Goal: Task Accomplishment & Management: Use online tool/utility

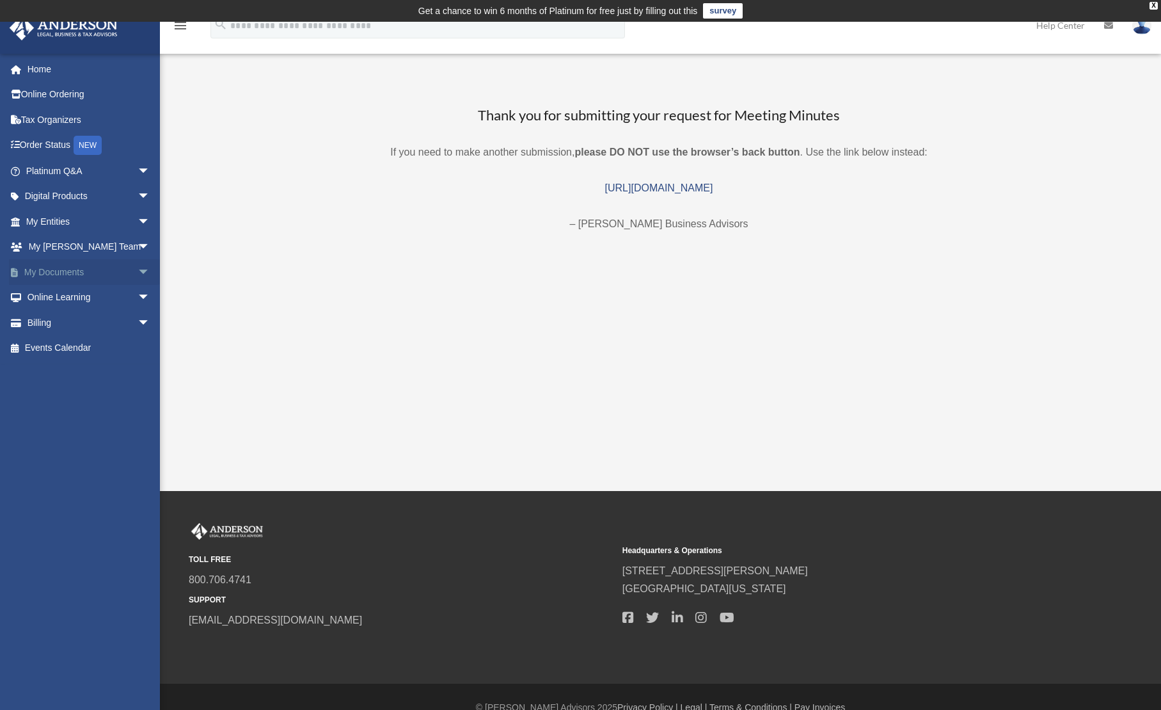
click at [138, 271] on span "arrow_drop_down" at bounding box center [151, 272] width 26 height 26
click at [138, 393] on span "arrow_drop_down" at bounding box center [151, 399] width 26 height 26
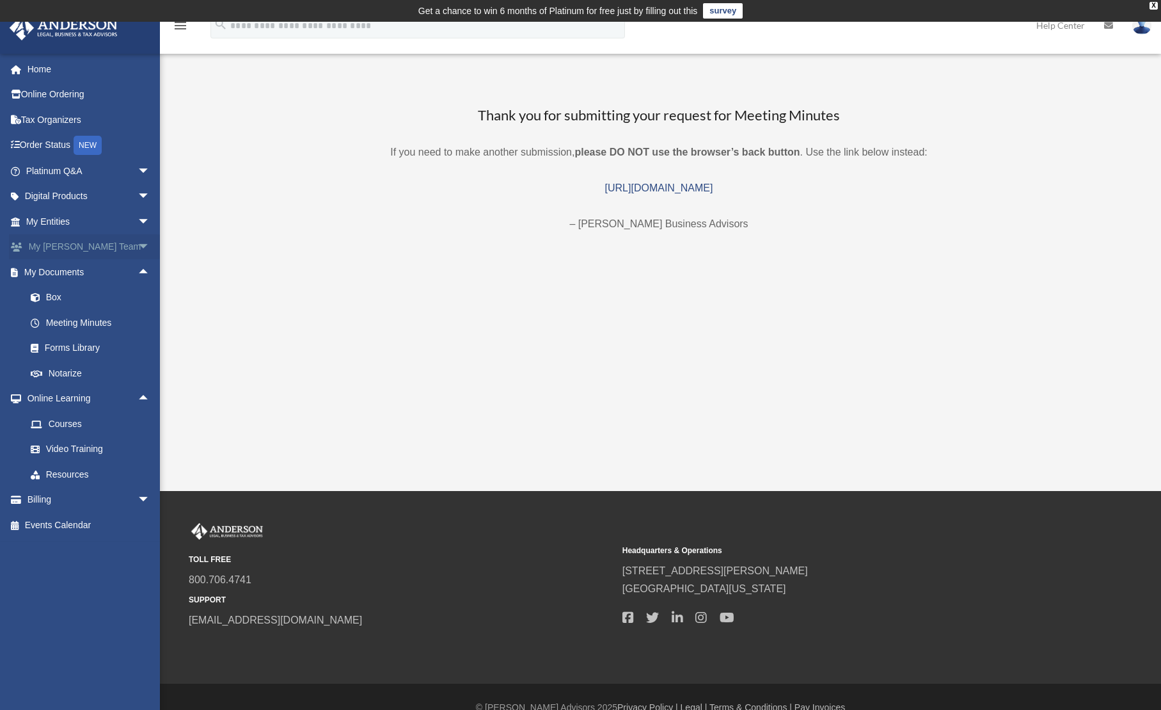
click at [138, 245] on span "arrow_drop_down" at bounding box center [151, 247] width 26 height 26
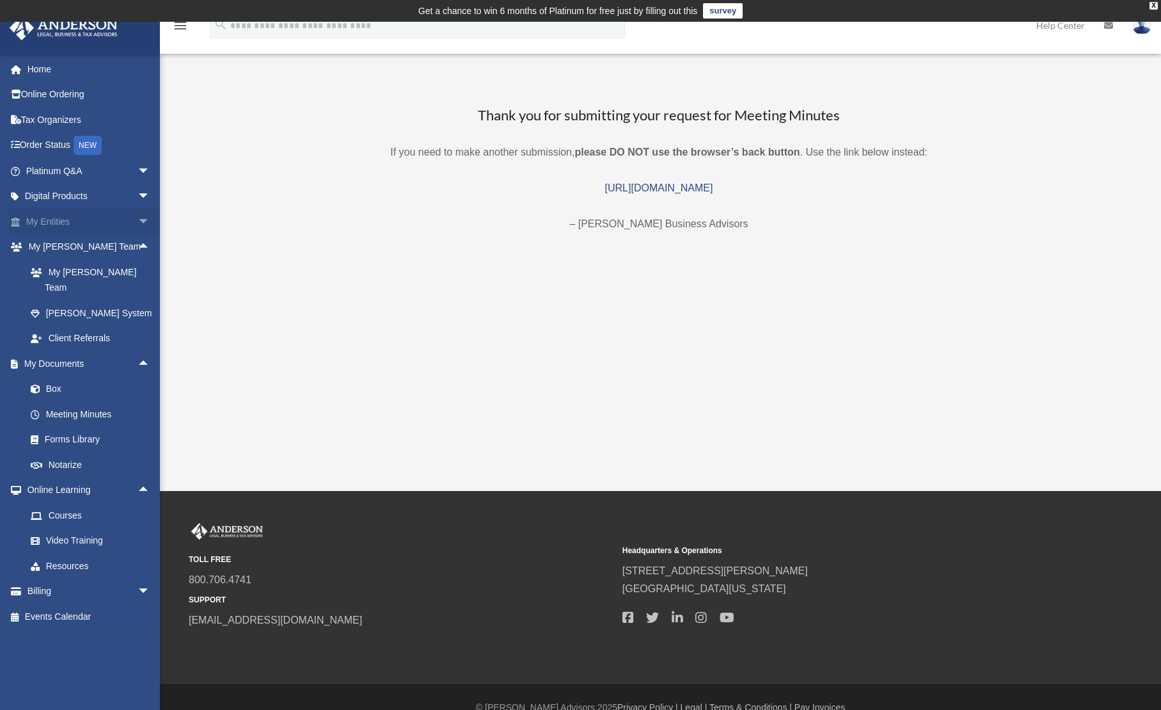
click at [138, 217] on span "arrow_drop_down" at bounding box center [151, 222] width 26 height 26
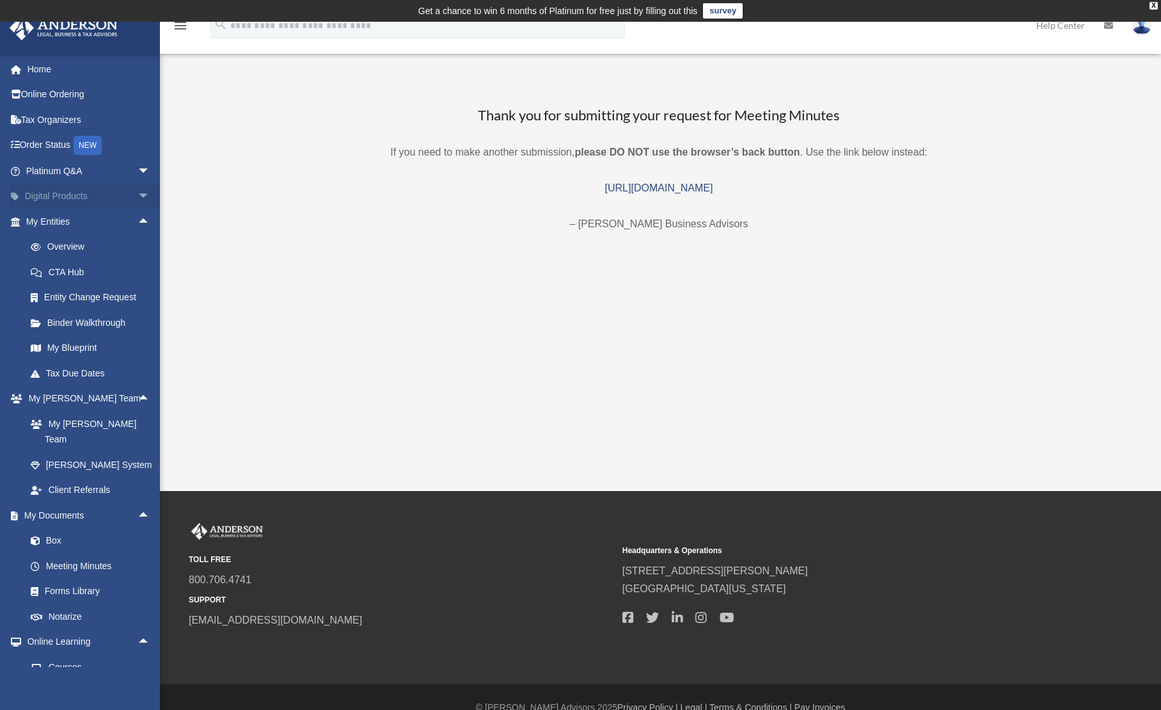
click at [138, 195] on span "arrow_drop_down" at bounding box center [151, 197] width 26 height 26
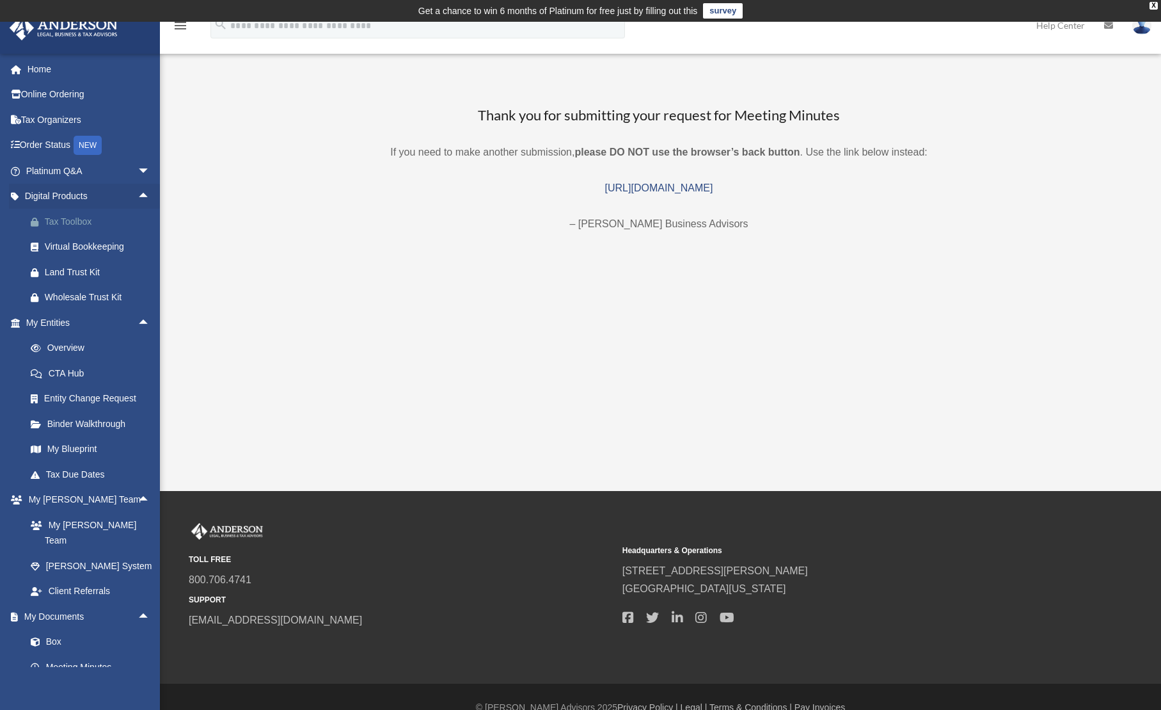
click at [83, 219] on div "Tax Toolbox" at bounding box center [99, 222] width 109 height 16
click at [138, 171] on span "arrow_drop_down" at bounding box center [151, 171] width 26 height 26
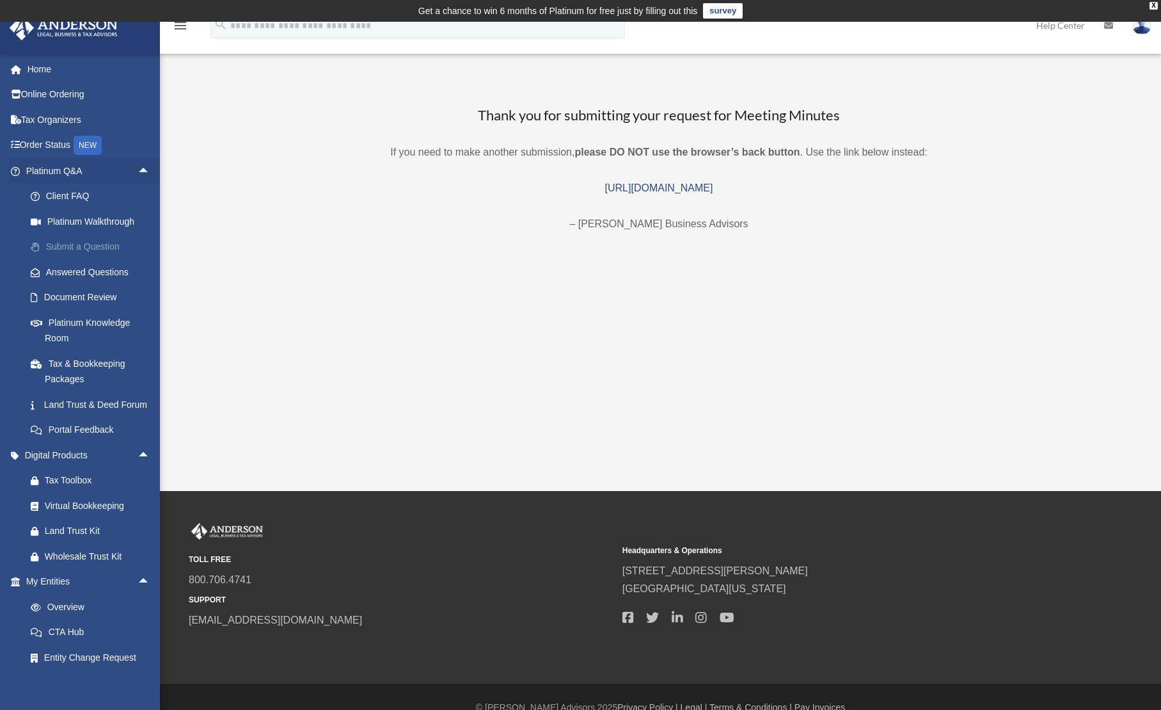
click at [87, 237] on link "Submit a Question" at bounding box center [94, 247] width 152 height 26
click at [97, 250] on link "Submit a Question" at bounding box center [94, 247] width 152 height 26
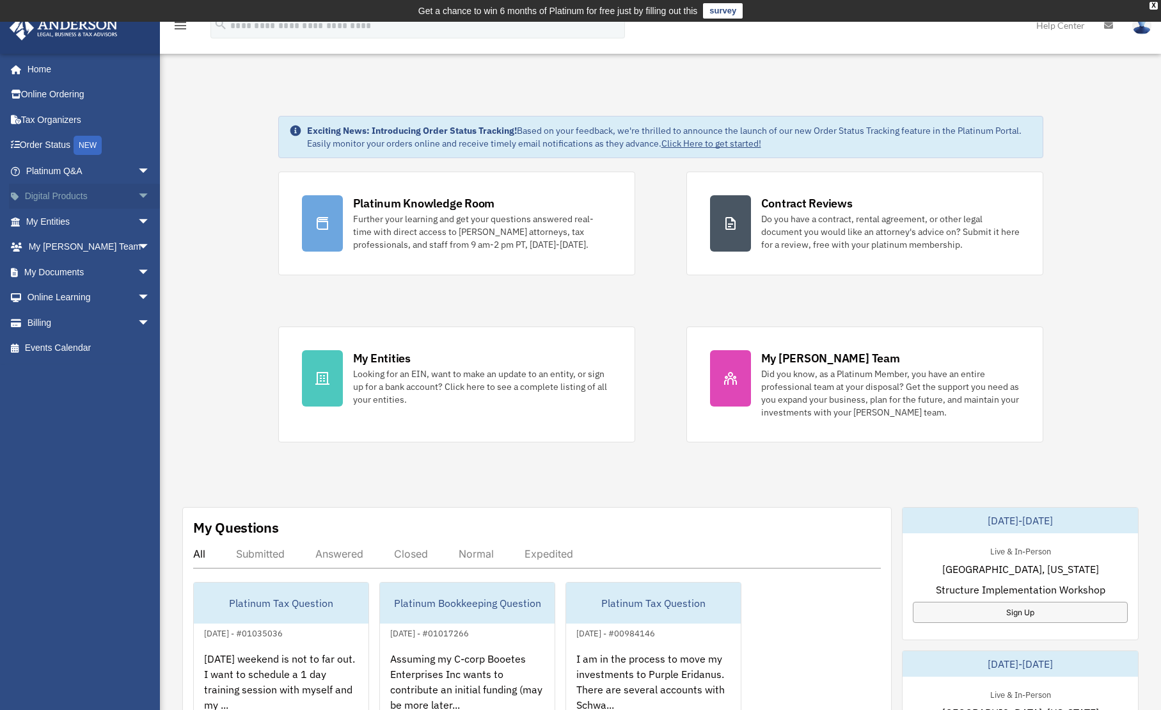
click at [138, 197] on span "arrow_drop_down" at bounding box center [151, 197] width 26 height 26
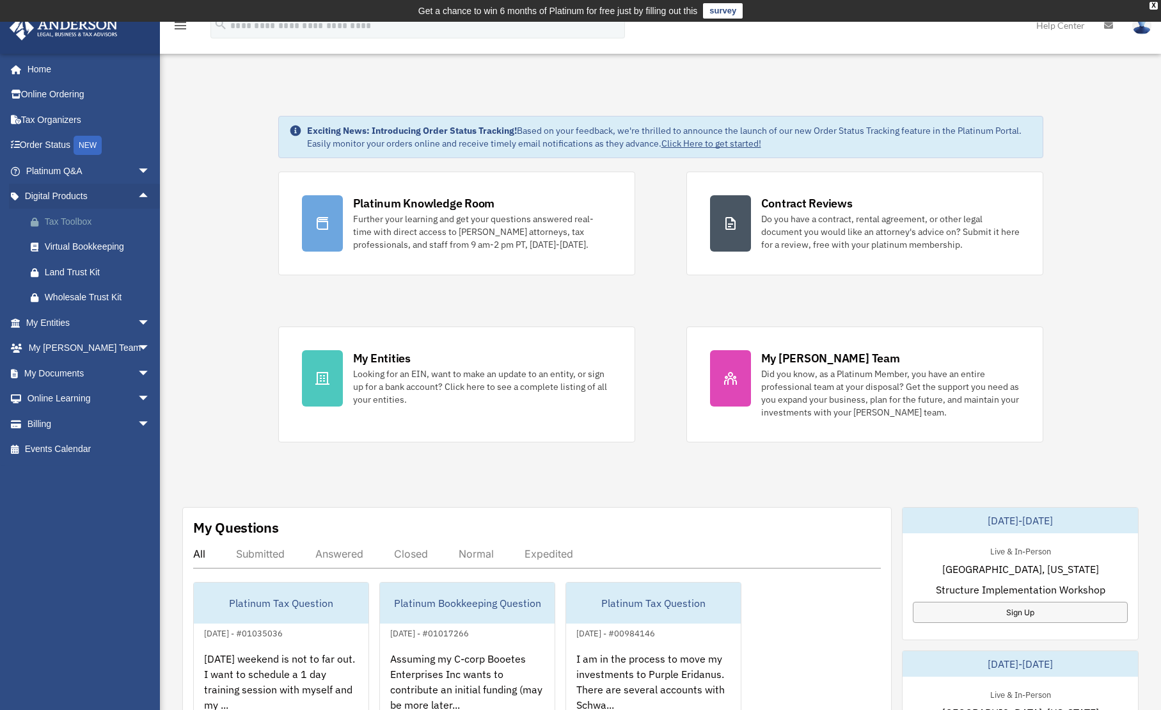
click at [79, 223] on div "Tax Toolbox" at bounding box center [99, 222] width 109 height 16
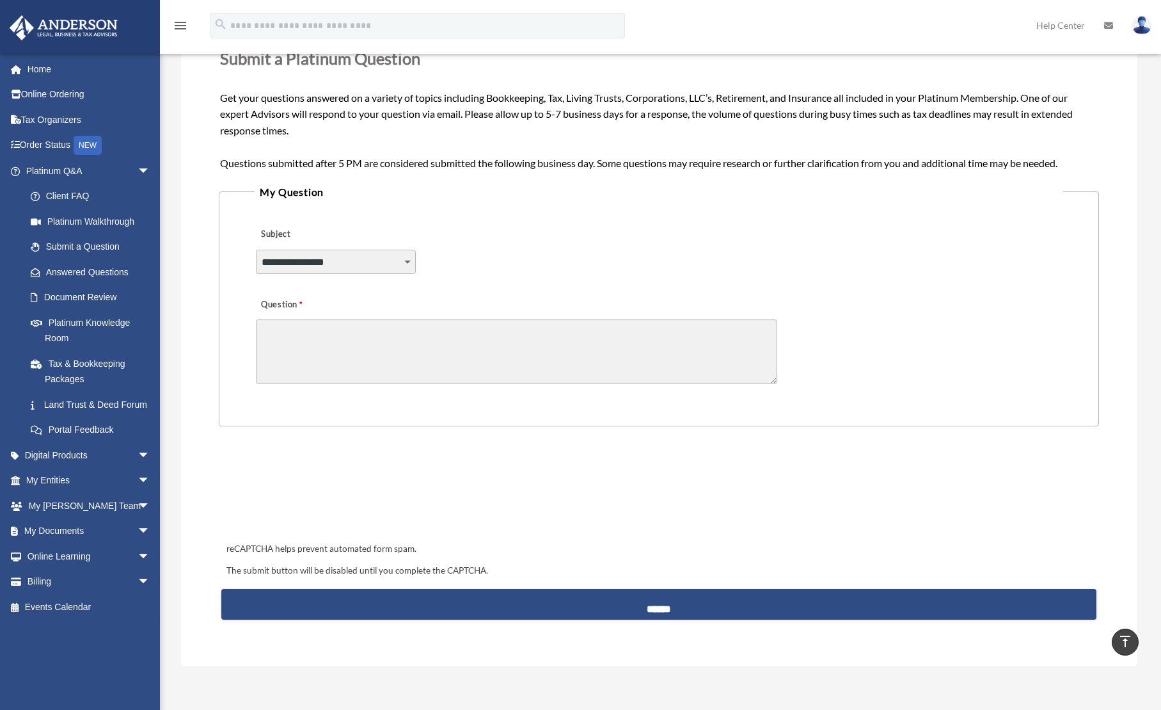
scroll to position [192, 0]
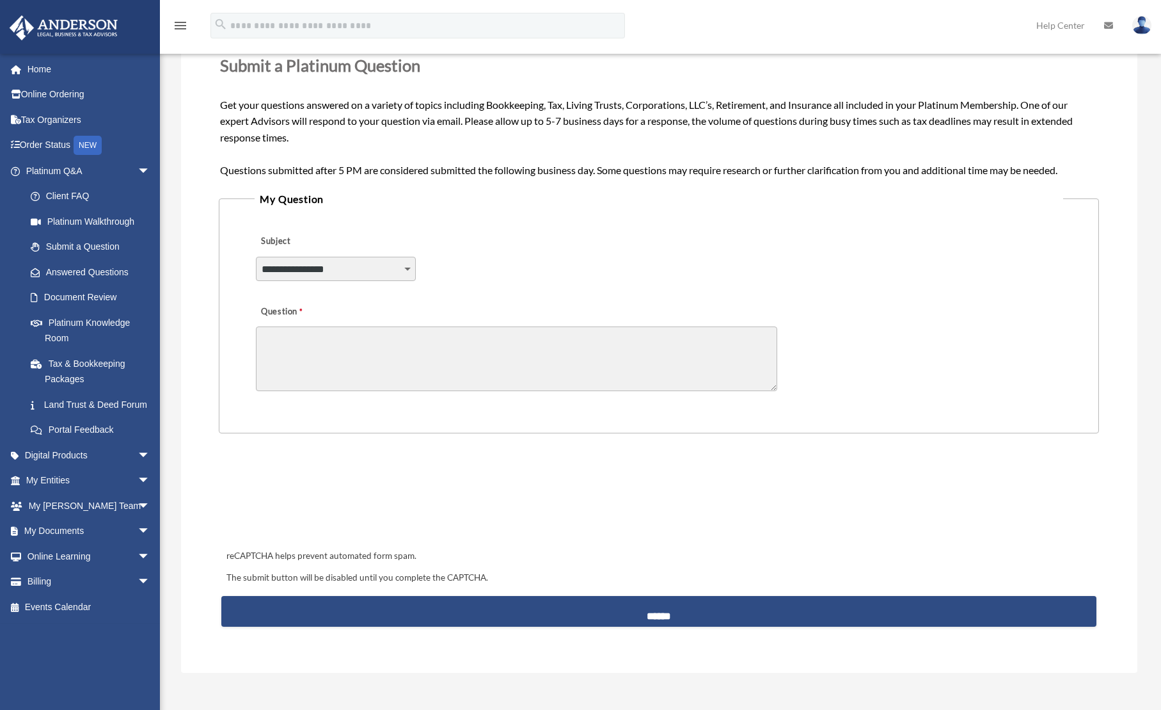
click at [406, 269] on select "**********" at bounding box center [336, 269] width 160 height 24
select select "******"
click at [256, 257] on select "**********" at bounding box center [336, 269] width 160 height 24
click at [651, 242] on div "**********" at bounding box center [659, 260] width 808 height 70
click at [287, 343] on textarea "Question" at bounding box center [516, 358] width 521 height 65
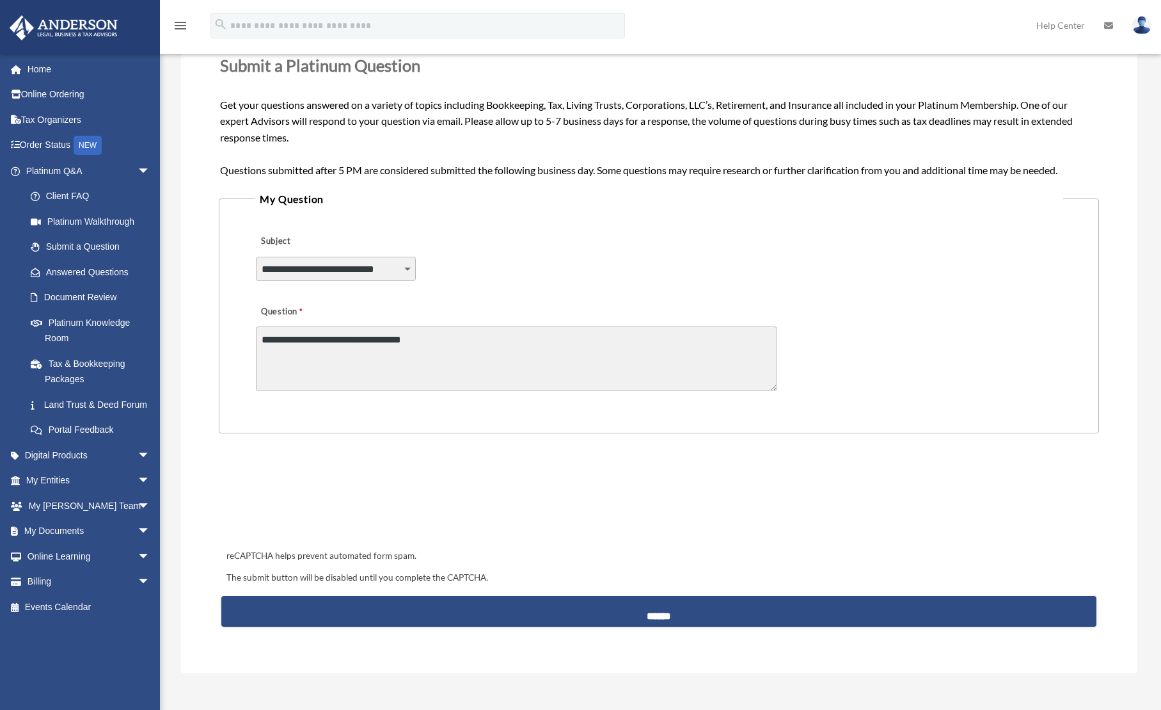
paste textarea "**********"
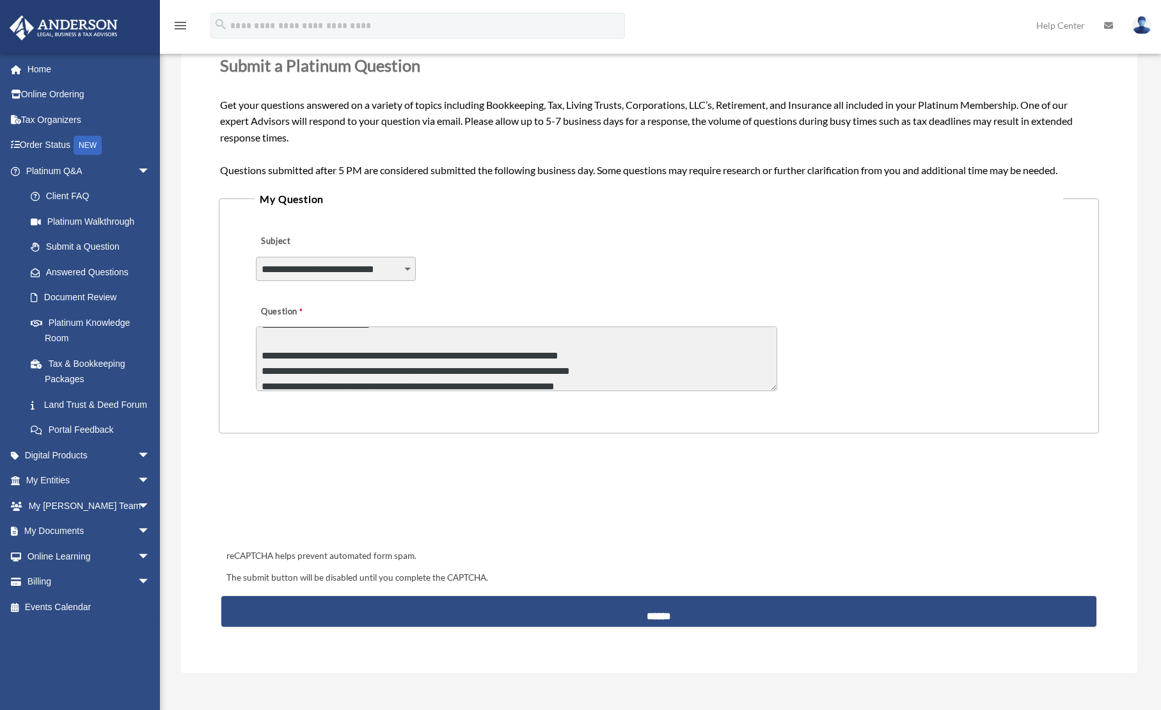
scroll to position [64, 0]
click at [532, 352] on textarea "Question" at bounding box center [516, 358] width 521 height 65
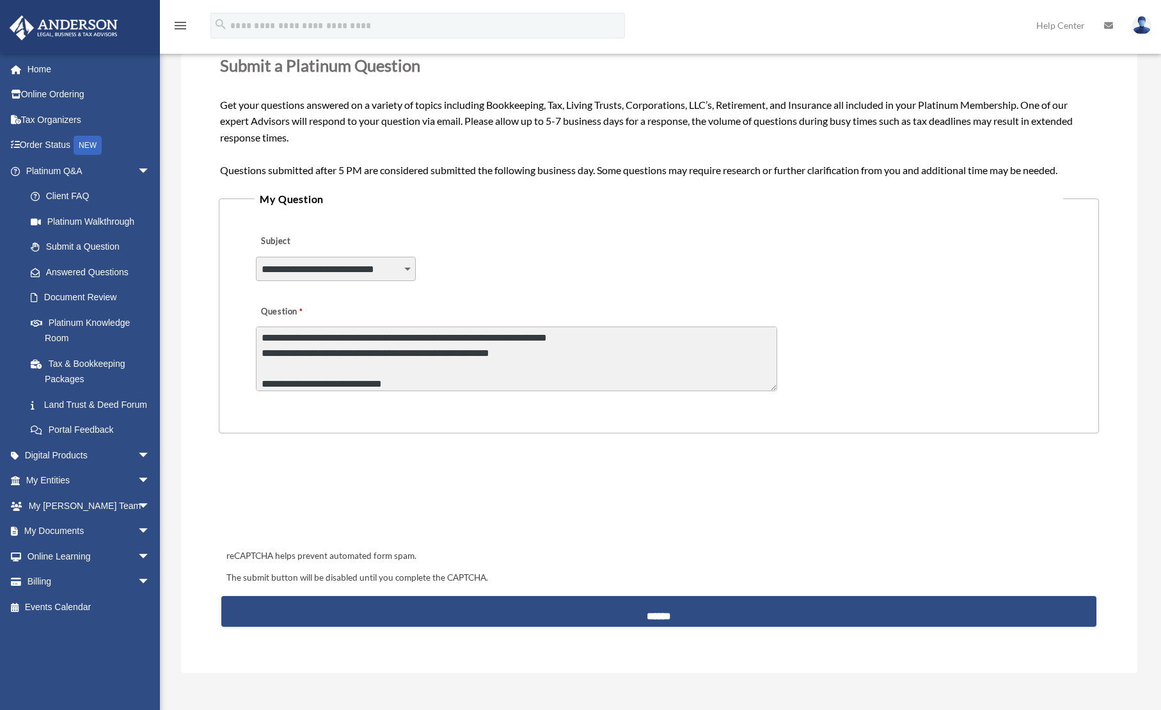
scroll to position [341, 0]
click at [452, 351] on textarea "Question" at bounding box center [516, 358] width 521 height 65
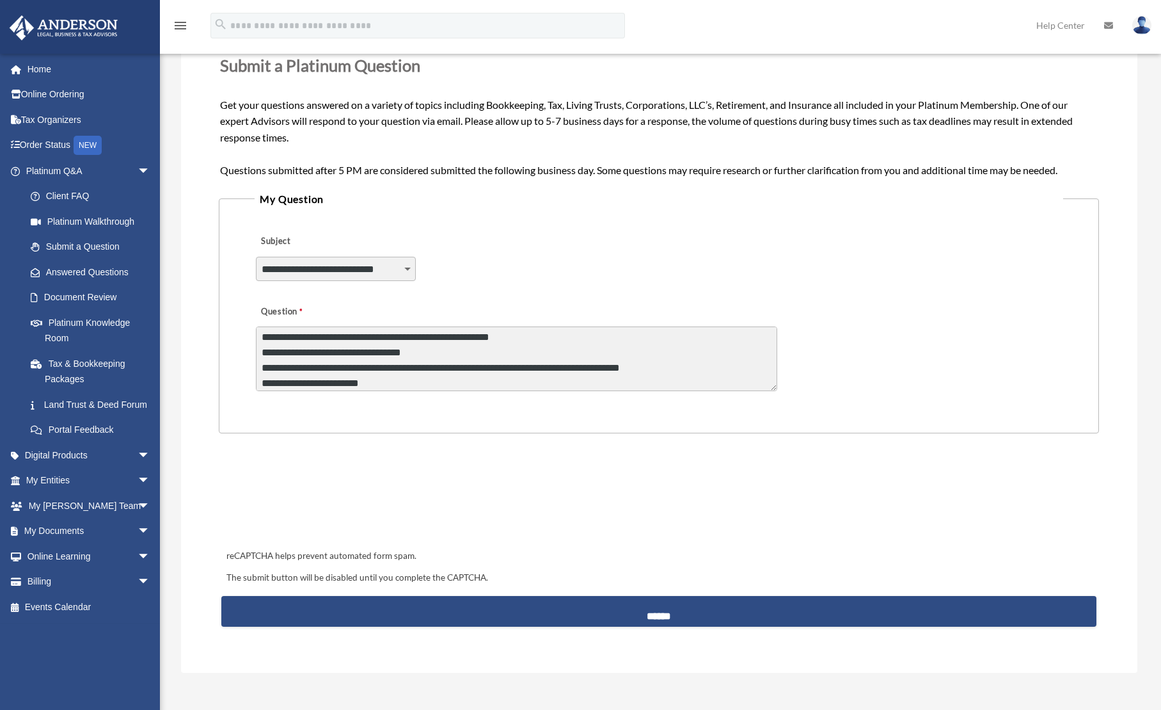
scroll to position [418, 0]
click at [443, 338] on textarea "Question" at bounding box center [516, 358] width 521 height 65
click at [303, 382] on textarea "Question" at bounding box center [516, 358] width 521 height 65
click at [608, 384] on textarea "Question" at bounding box center [516, 358] width 521 height 65
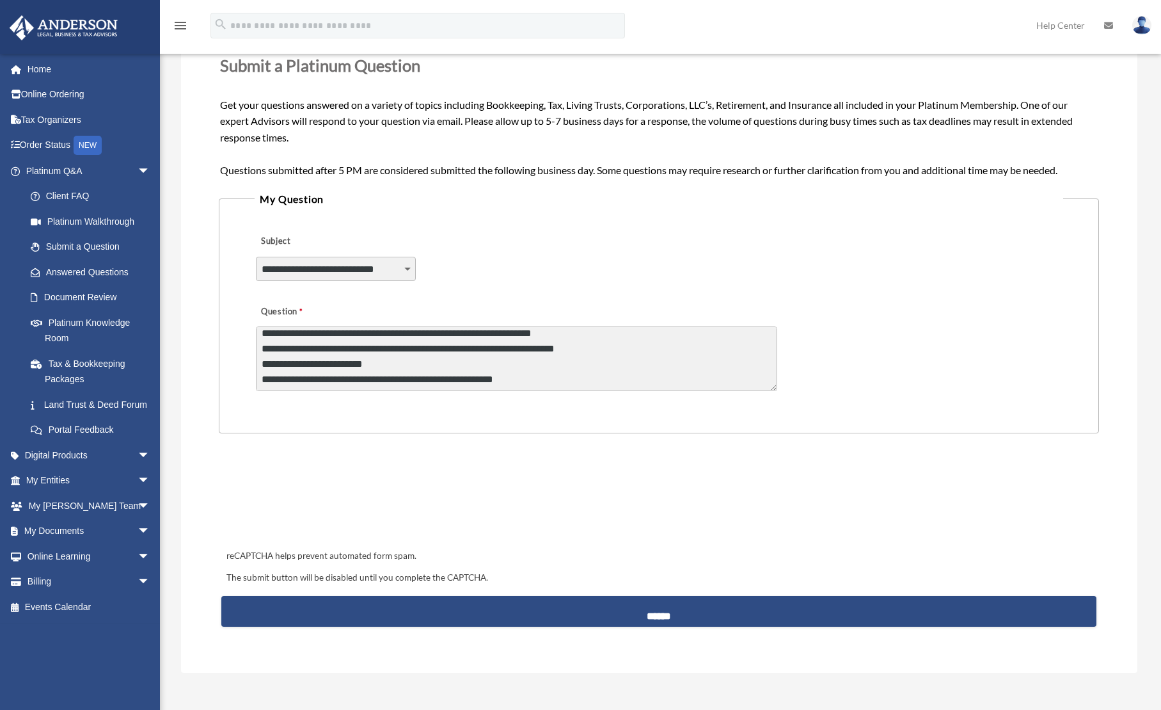
scroll to position [546, 0]
click at [319, 344] on textarea "Question" at bounding box center [516, 358] width 521 height 65
click at [587, 359] on textarea "Question" at bounding box center [516, 358] width 521 height 65
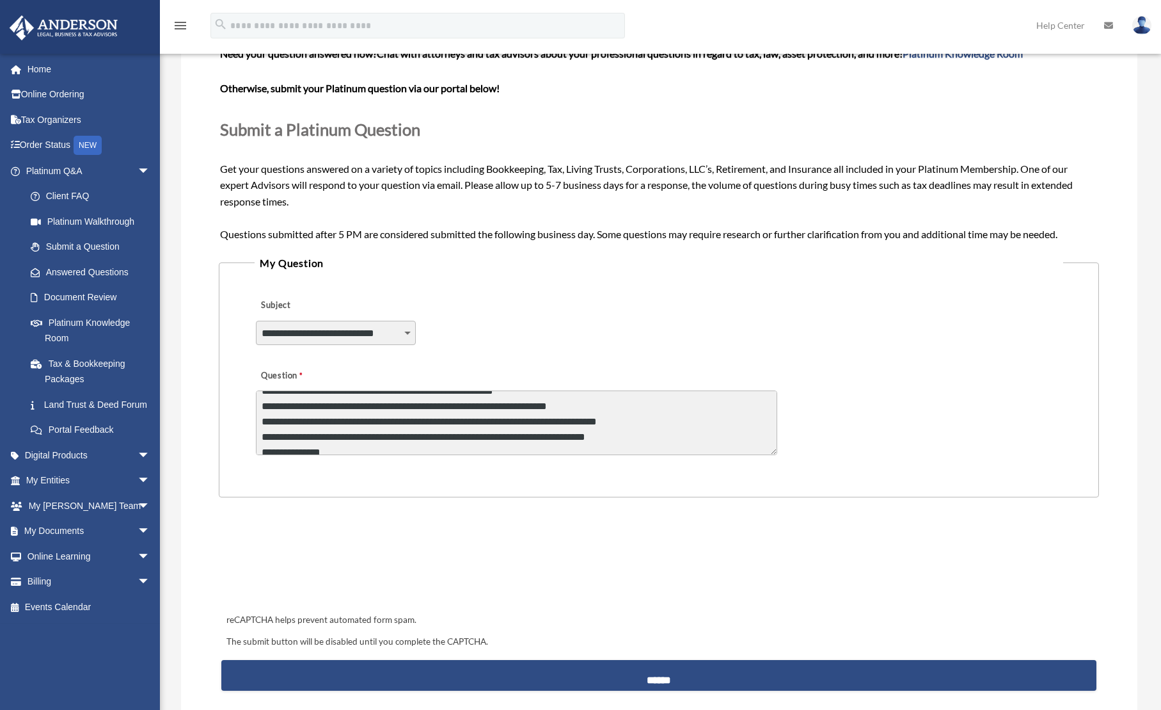
scroll to position [597, 0]
click at [345, 408] on textarea "Question" at bounding box center [516, 422] width 521 height 65
click at [480, 433] on textarea "Question" at bounding box center [516, 422] width 521 height 65
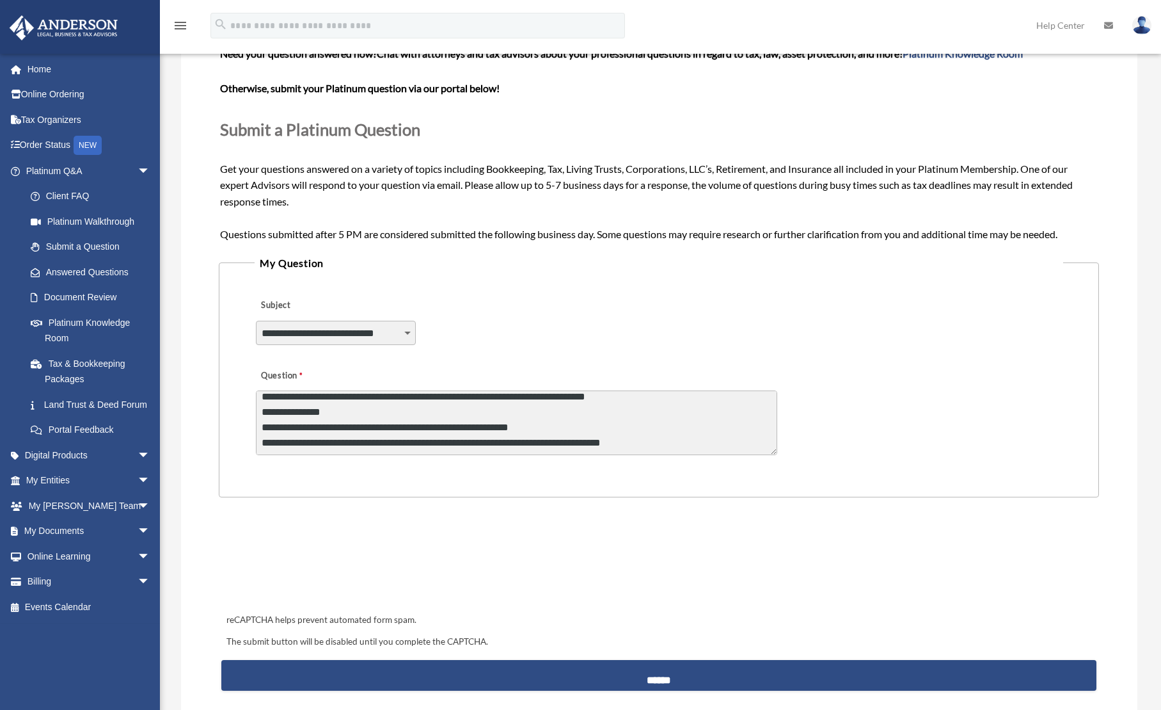
scroll to position [635, 0]
click at [381, 413] on textarea "Question" at bounding box center [516, 422] width 521 height 65
click at [495, 441] on textarea "Question" at bounding box center [516, 422] width 521 height 65
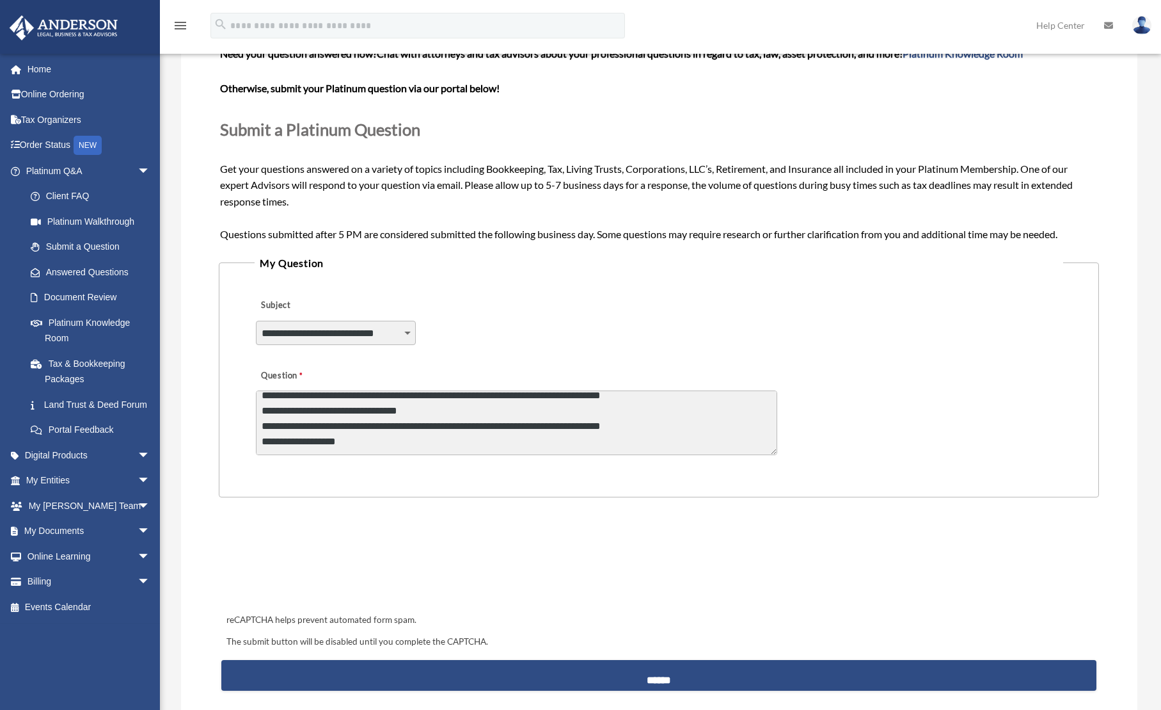
scroll to position [699, 0]
type textarea "**********"
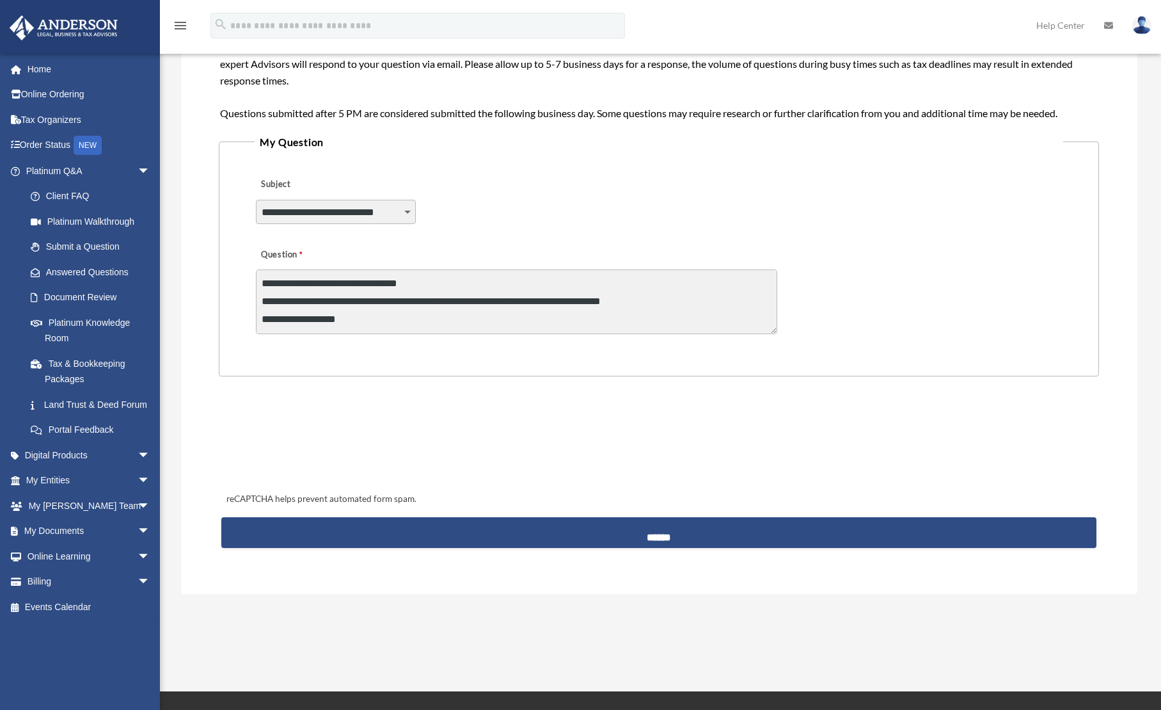
scroll to position [256, 0]
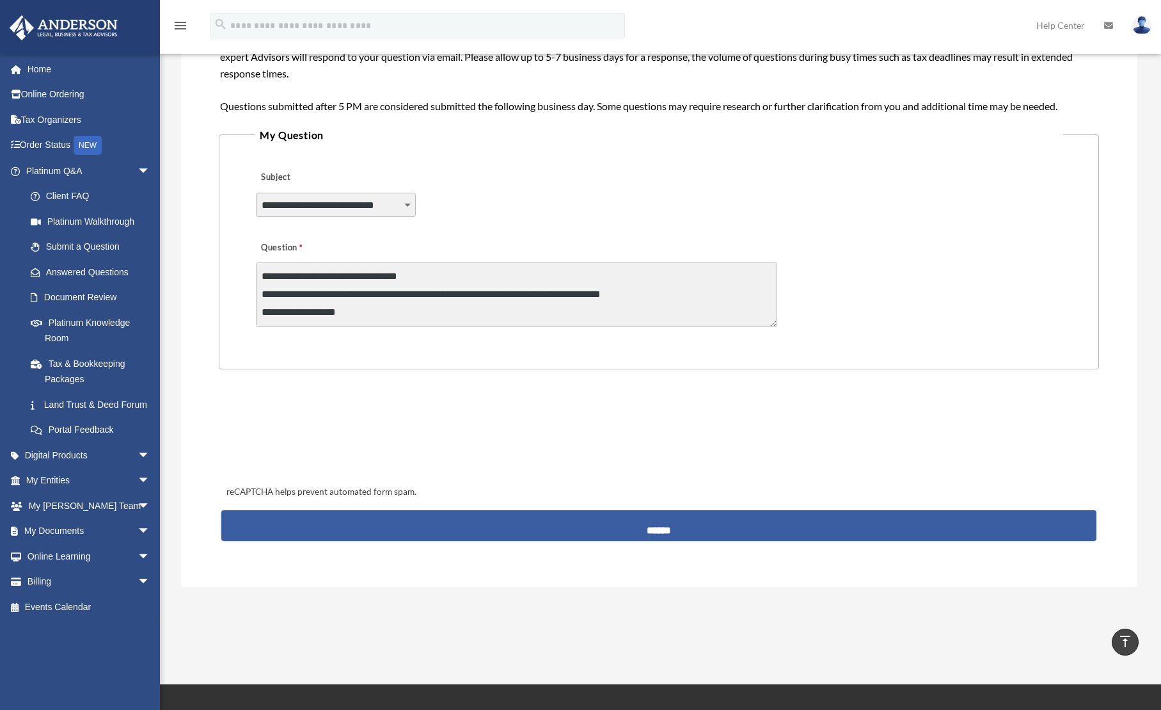
click at [660, 529] on input "******" at bounding box center [658, 525] width 875 height 31
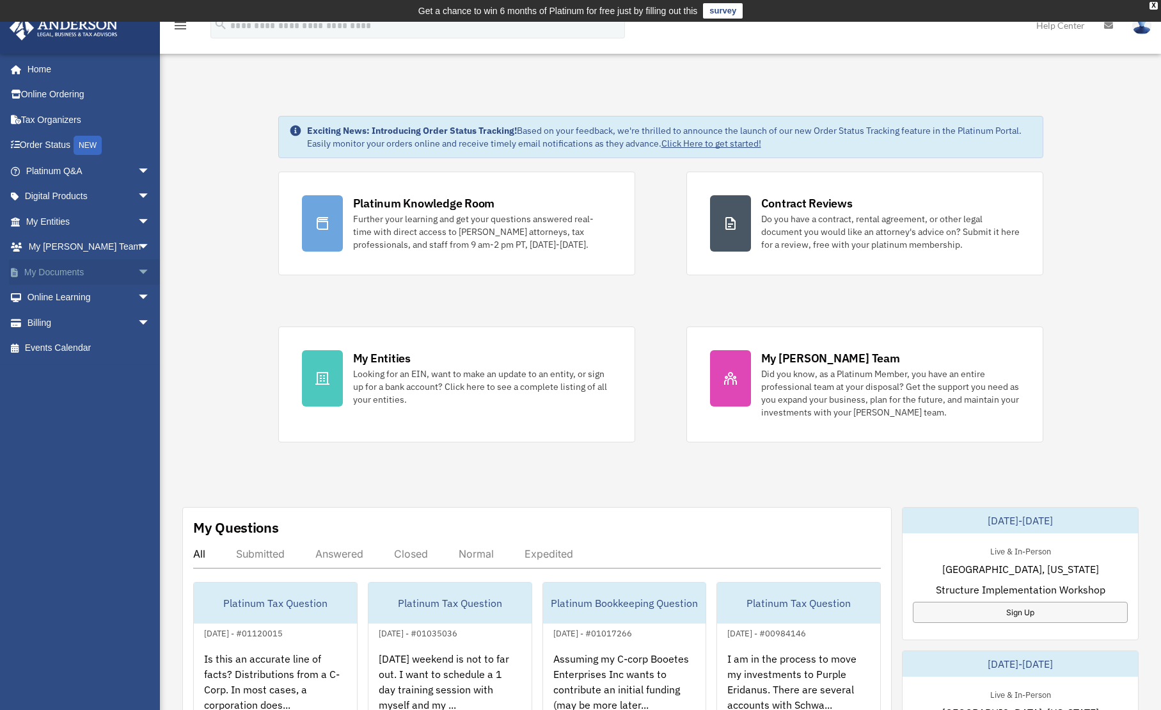
click at [138, 270] on span "arrow_drop_down" at bounding box center [151, 272] width 26 height 26
click at [69, 298] on link "Box" at bounding box center [94, 298] width 152 height 26
click at [51, 296] on link "Box" at bounding box center [94, 298] width 152 height 26
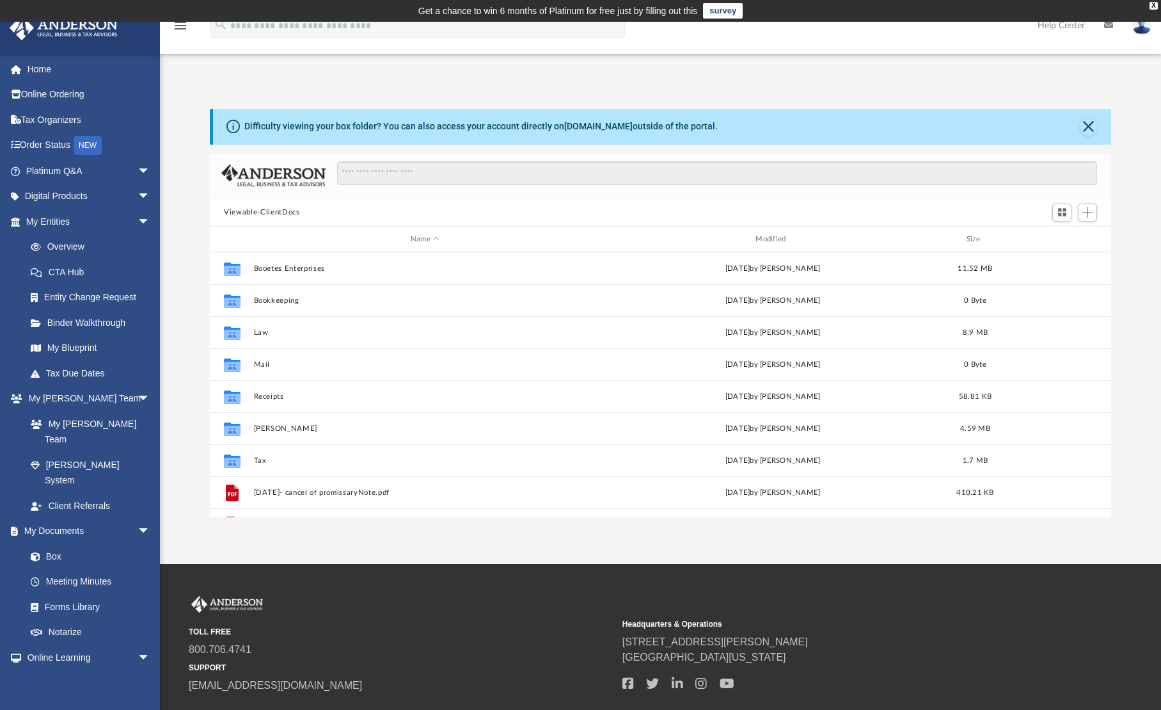
scroll to position [282, 891]
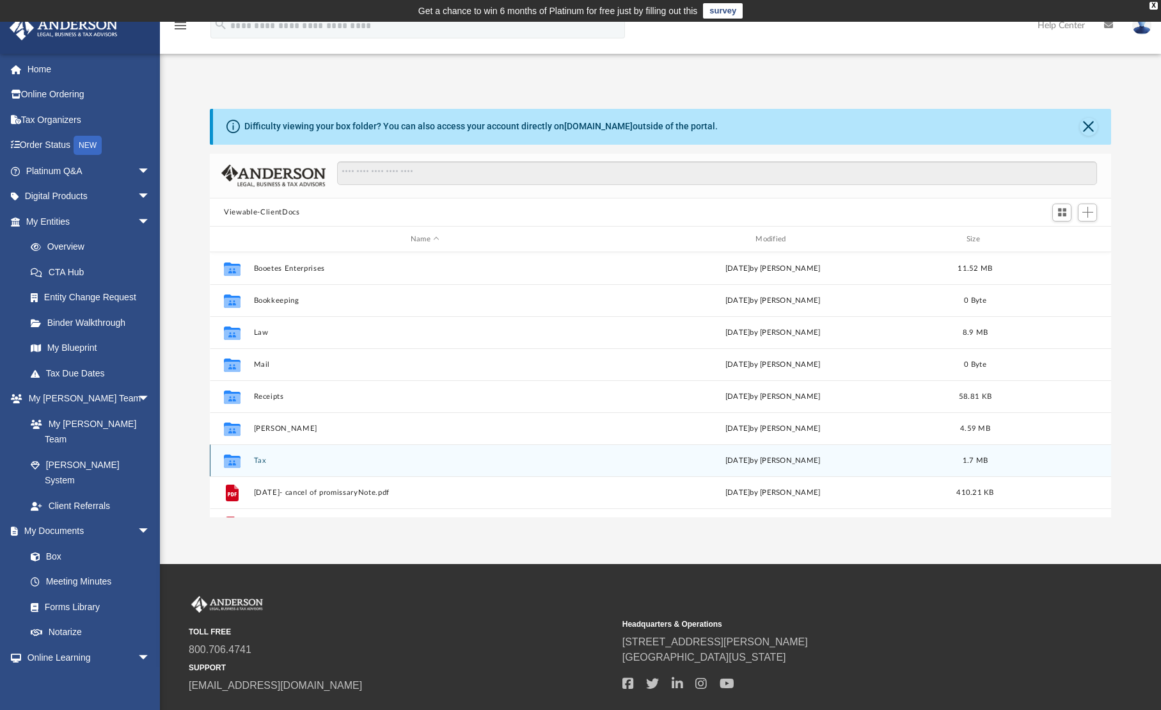
click at [260, 461] on button "Tax" at bounding box center [425, 460] width 342 height 8
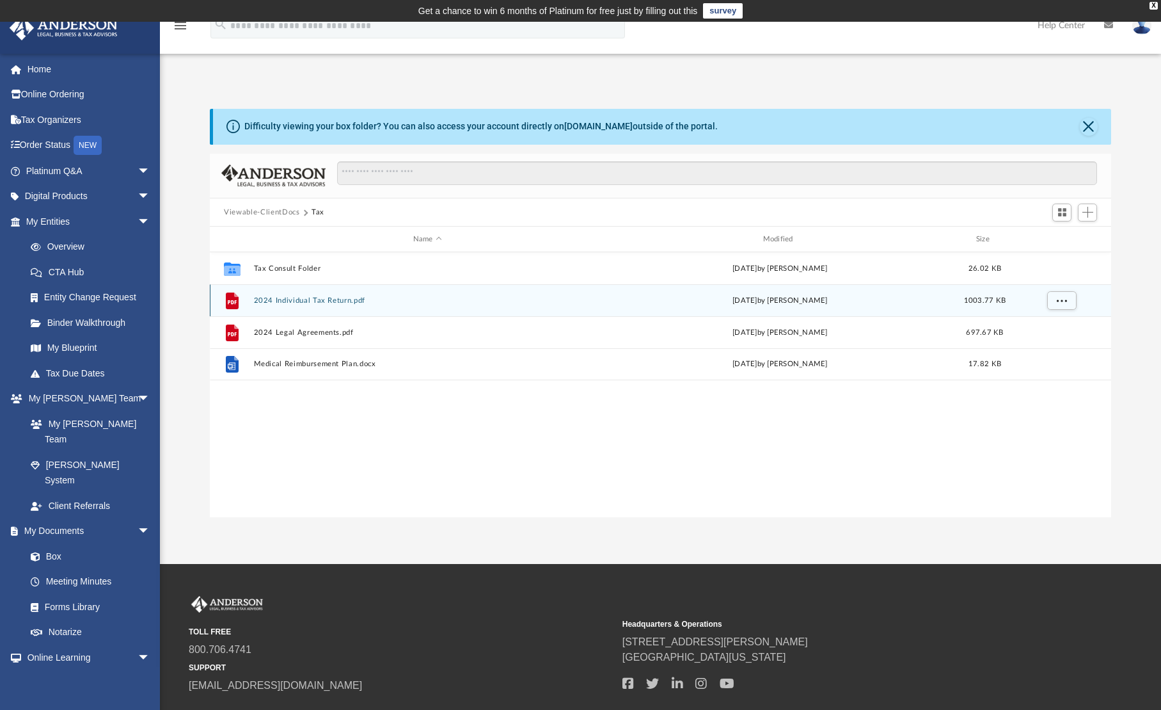
click at [290, 302] on button "2024 Individual Tax Return.pdf" at bounding box center [427, 300] width 347 height 8
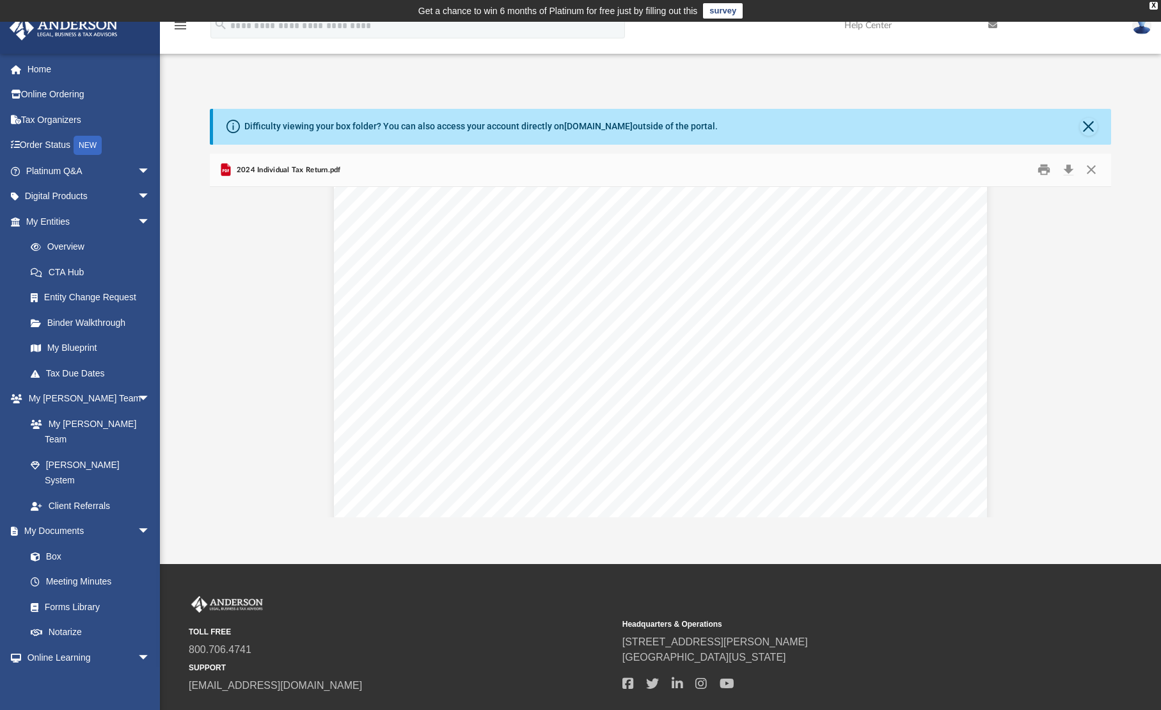
scroll to position [704, 0]
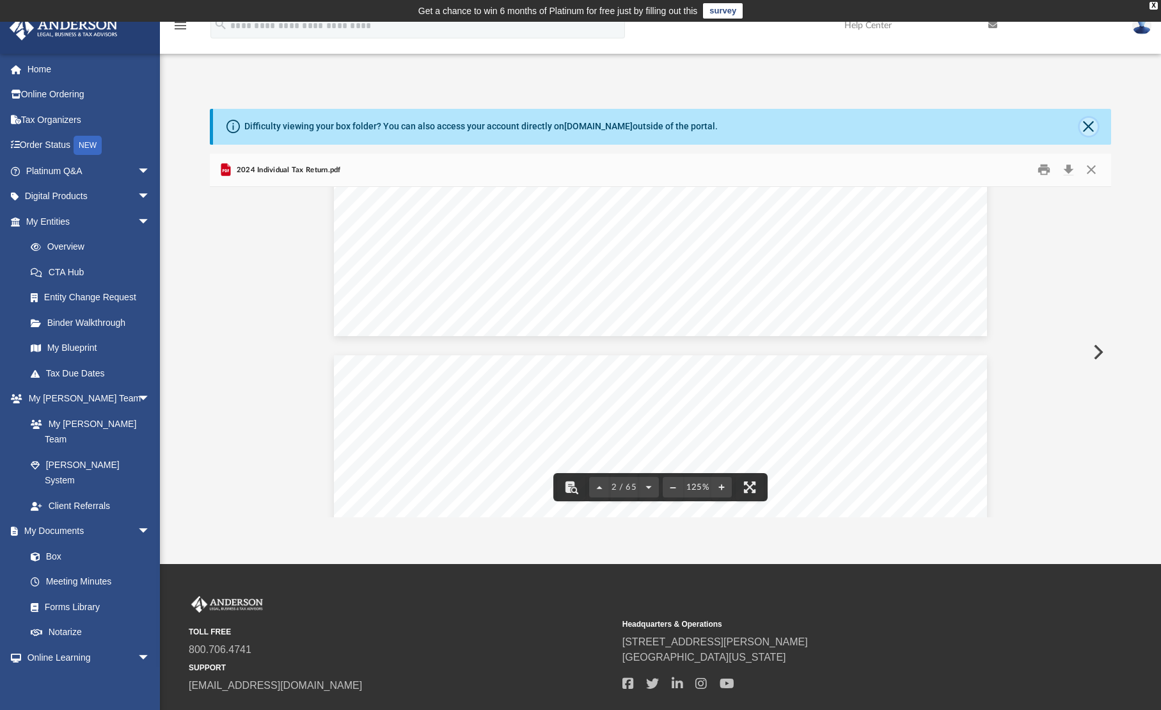
click at [1094, 125] on button "Close" at bounding box center [1089, 127] width 18 height 18
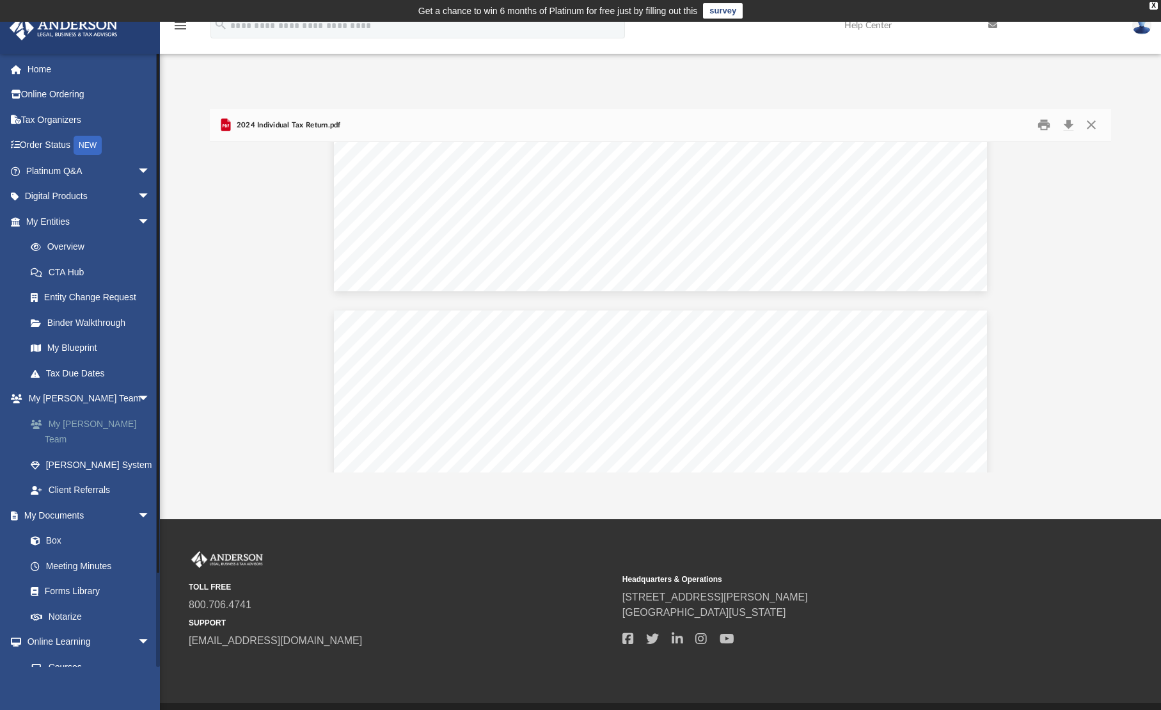
click at [90, 423] on link "My [PERSON_NAME] Team" at bounding box center [94, 431] width 152 height 41
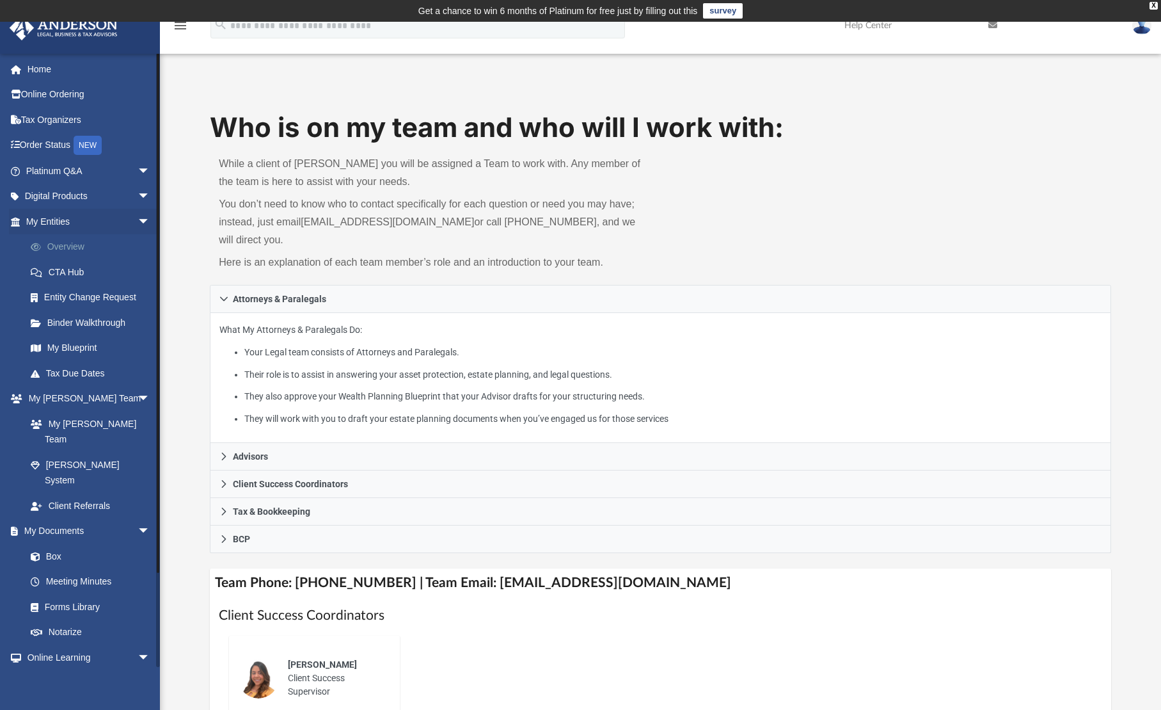
click at [74, 246] on link "Overview" at bounding box center [94, 247] width 152 height 26
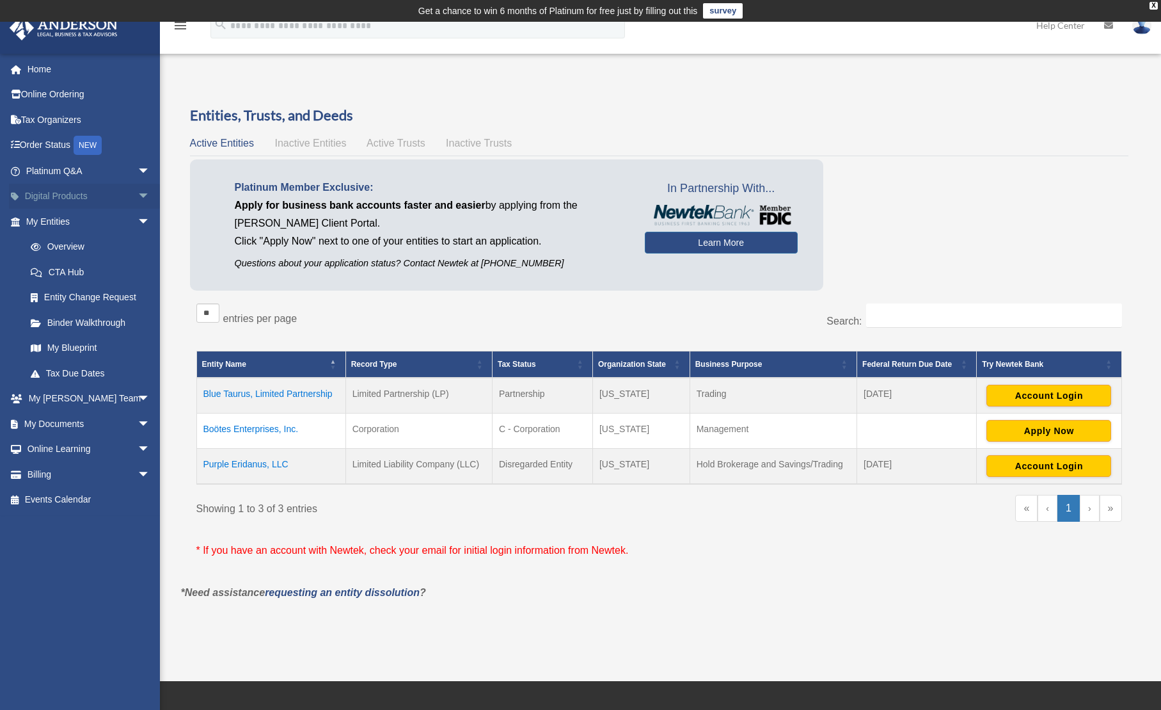
click at [138, 195] on span "arrow_drop_down" at bounding box center [151, 197] width 26 height 26
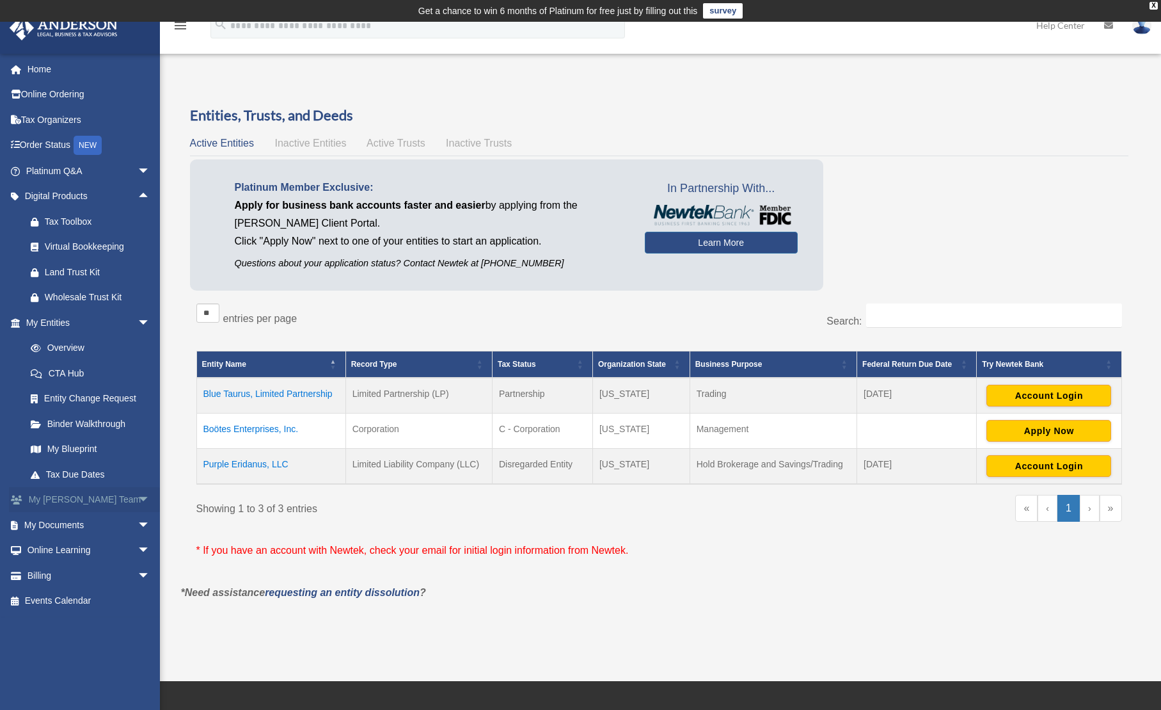
click at [138, 500] on span "arrow_drop_down" at bounding box center [151, 500] width 26 height 26
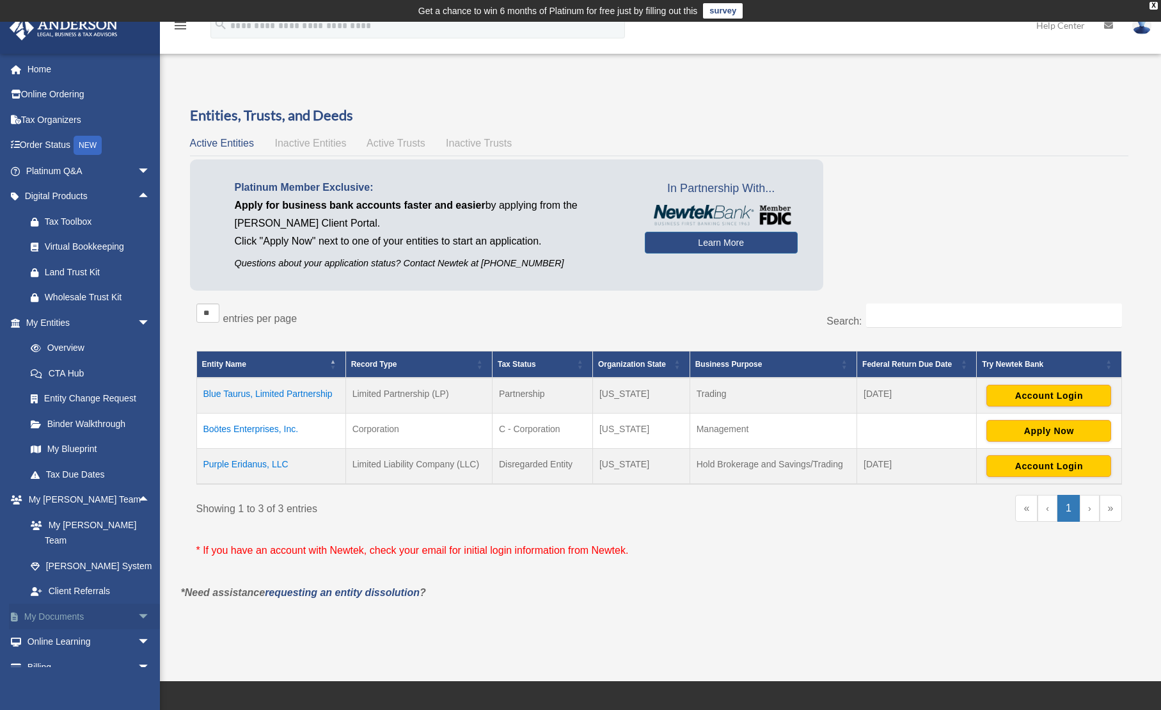
click at [138, 603] on span "arrow_drop_down" at bounding box center [151, 616] width 26 height 26
click at [58, 629] on link "Box" at bounding box center [94, 642] width 152 height 26
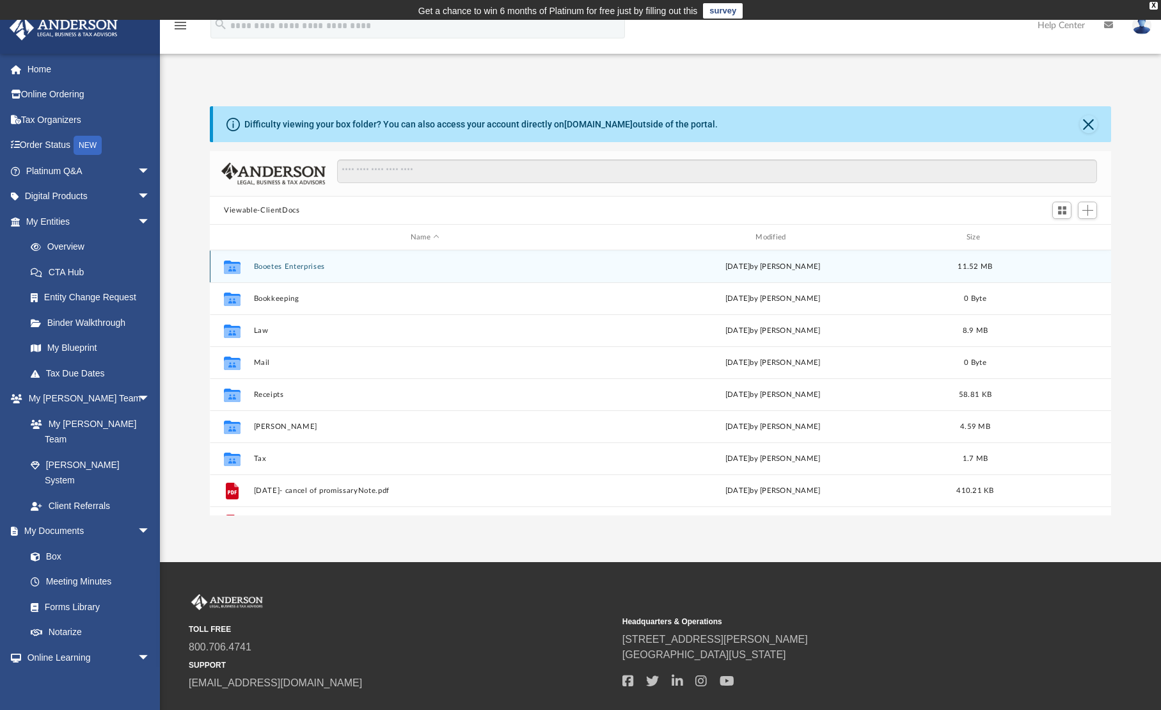
scroll to position [282, 891]
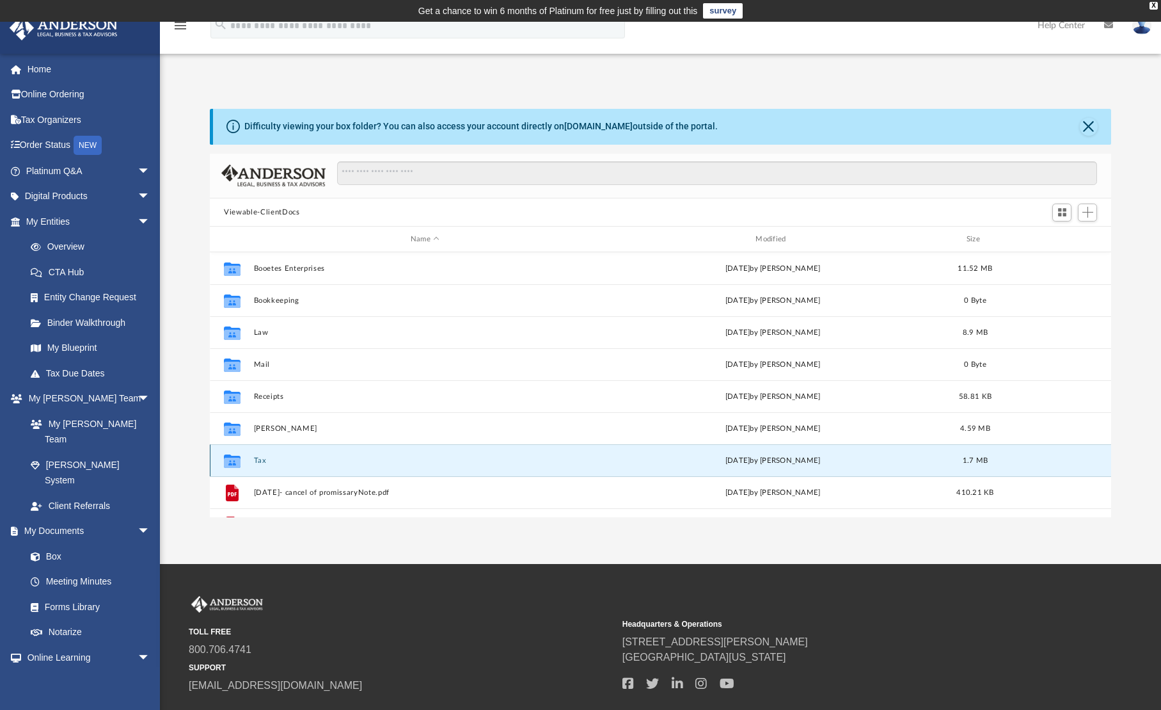
click at [257, 459] on button "Tax" at bounding box center [425, 460] width 342 height 8
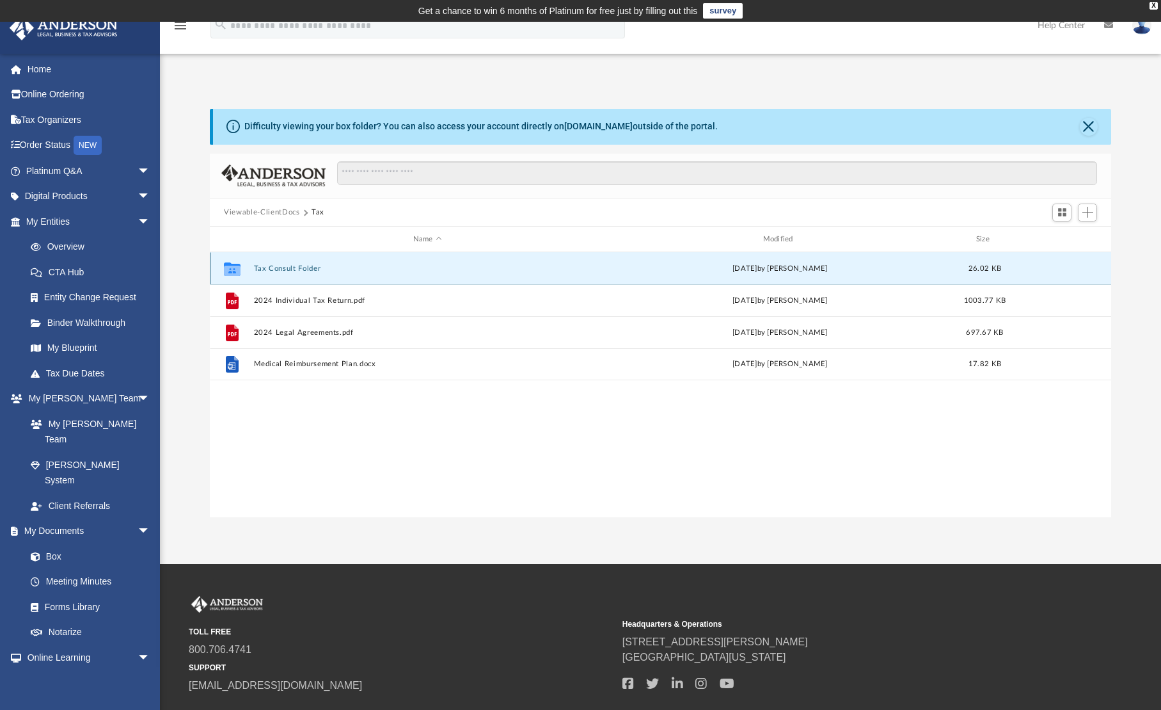
click at [283, 266] on button "Tax Consult Folder" at bounding box center [427, 268] width 347 height 8
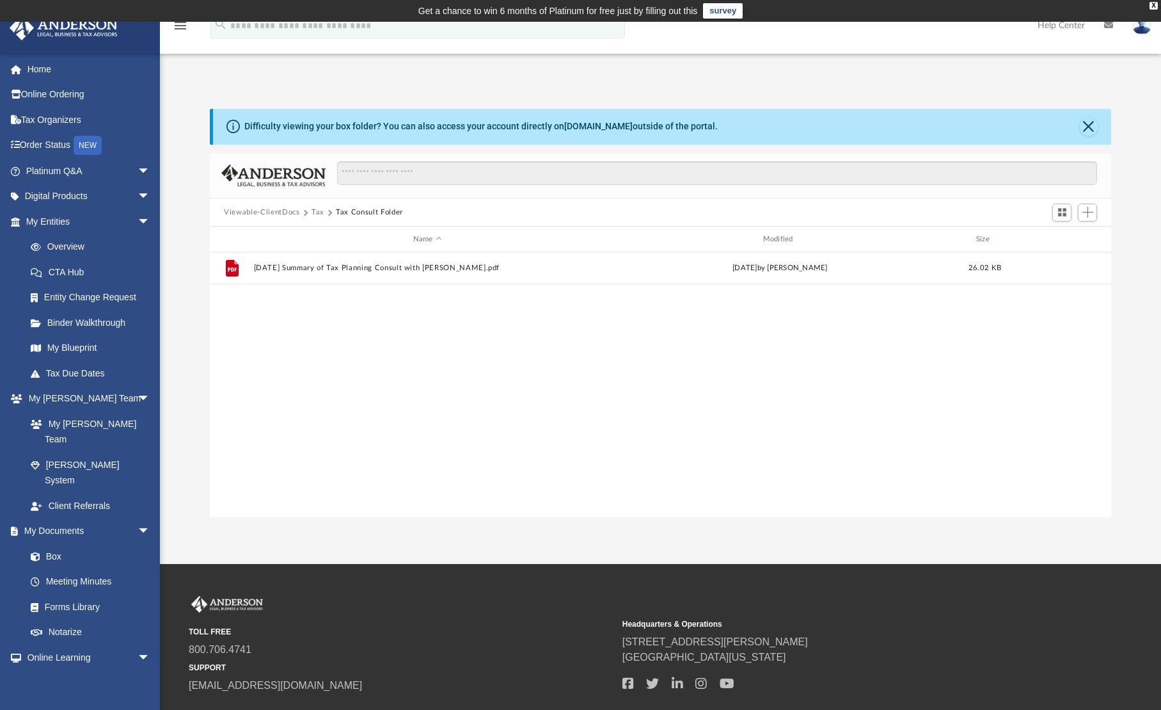
click at [319, 210] on button "Tax" at bounding box center [318, 213] width 13 height 12
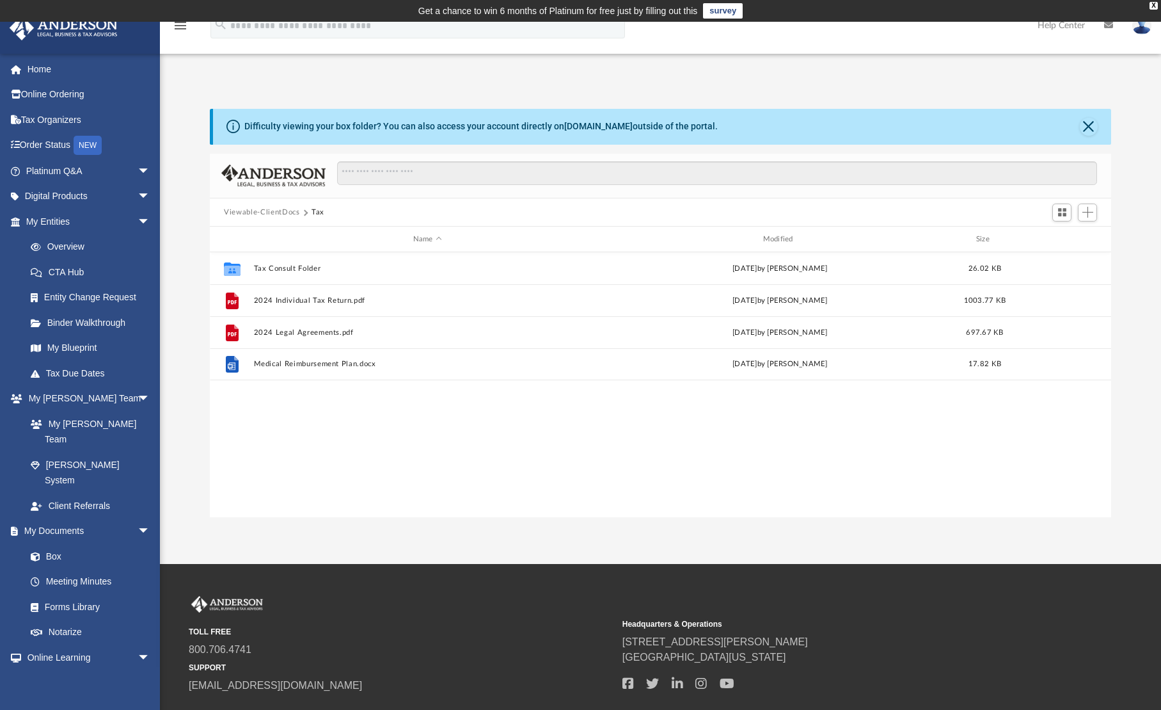
drag, startPoint x: 297, startPoint y: 413, endPoint x: 255, endPoint y: 397, distance: 44.9
click at [255, 397] on div "Collaborated Folder Tax Consult Folder [DATE] by [PERSON_NAME] 26.02 KB File 20…" at bounding box center [660, 384] width 901 height 265
click at [1087, 207] on span "Add" at bounding box center [1088, 212] width 11 height 11
click at [1088, 210] on span "Add" at bounding box center [1088, 212] width 11 height 11
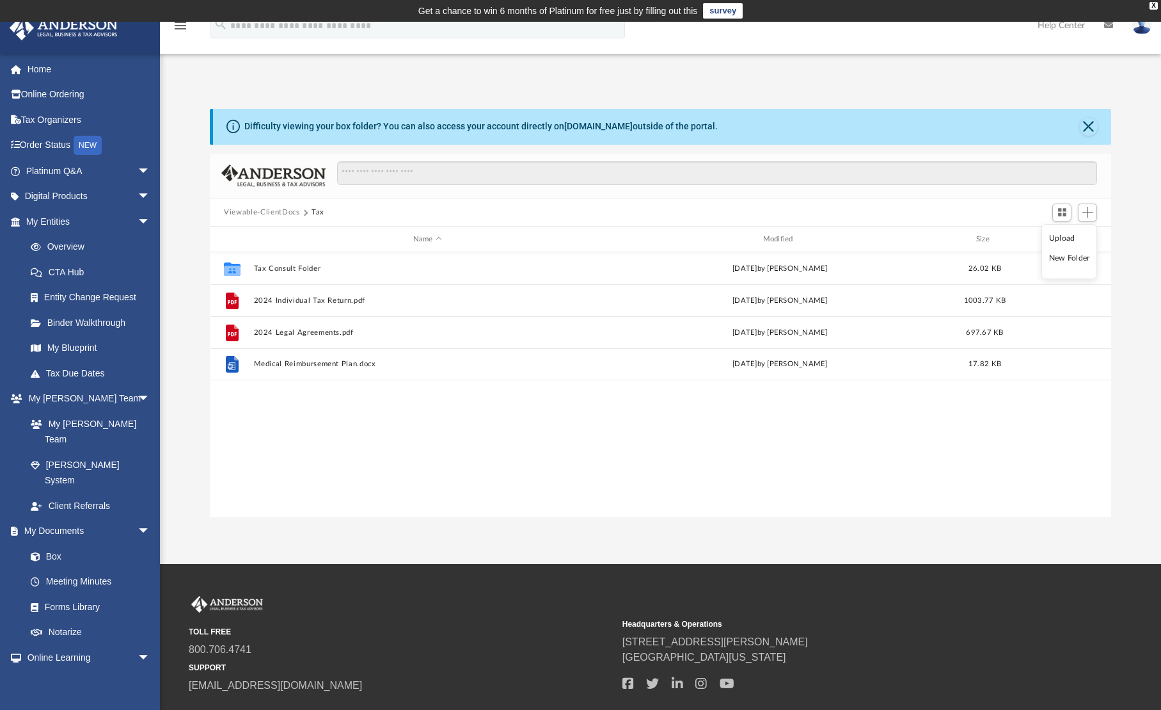
click at [1060, 260] on li "New Folder" at bounding box center [1069, 257] width 41 height 13
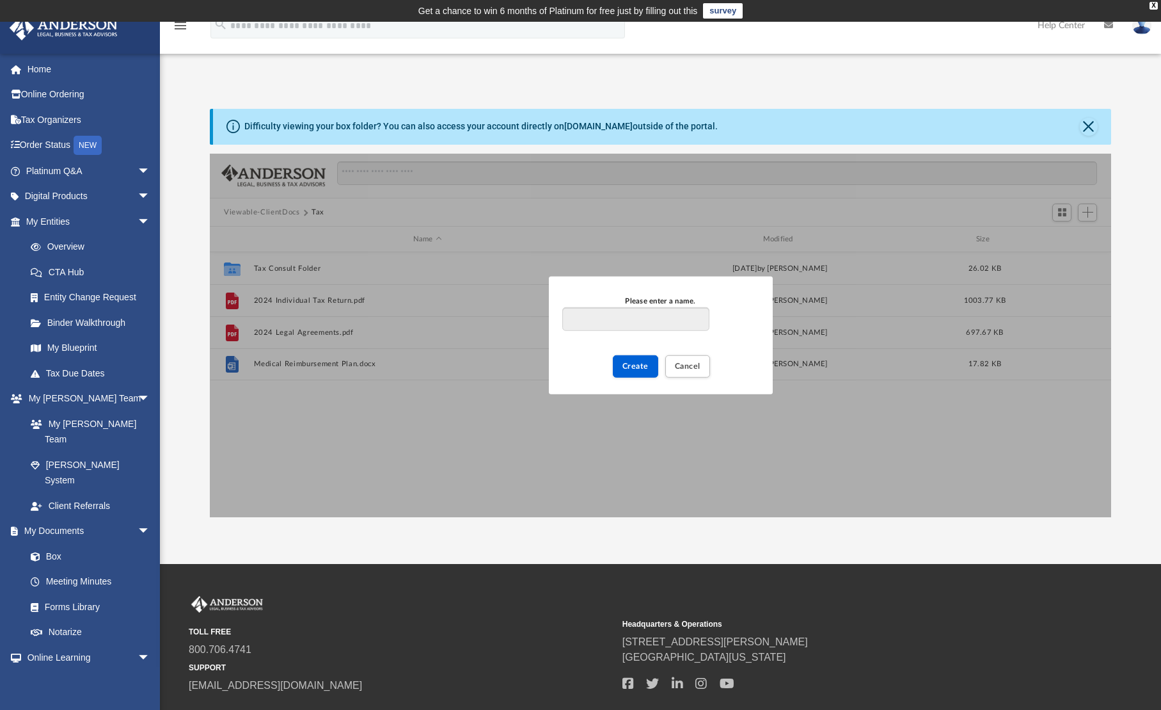
click at [657, 315] on input "Please enter a name." at bounding box center [635, 319] width 147 height 24
type input "**********"
click at [646, 373] on button "Create" at bounding box center [635, 366] width 45 height 22
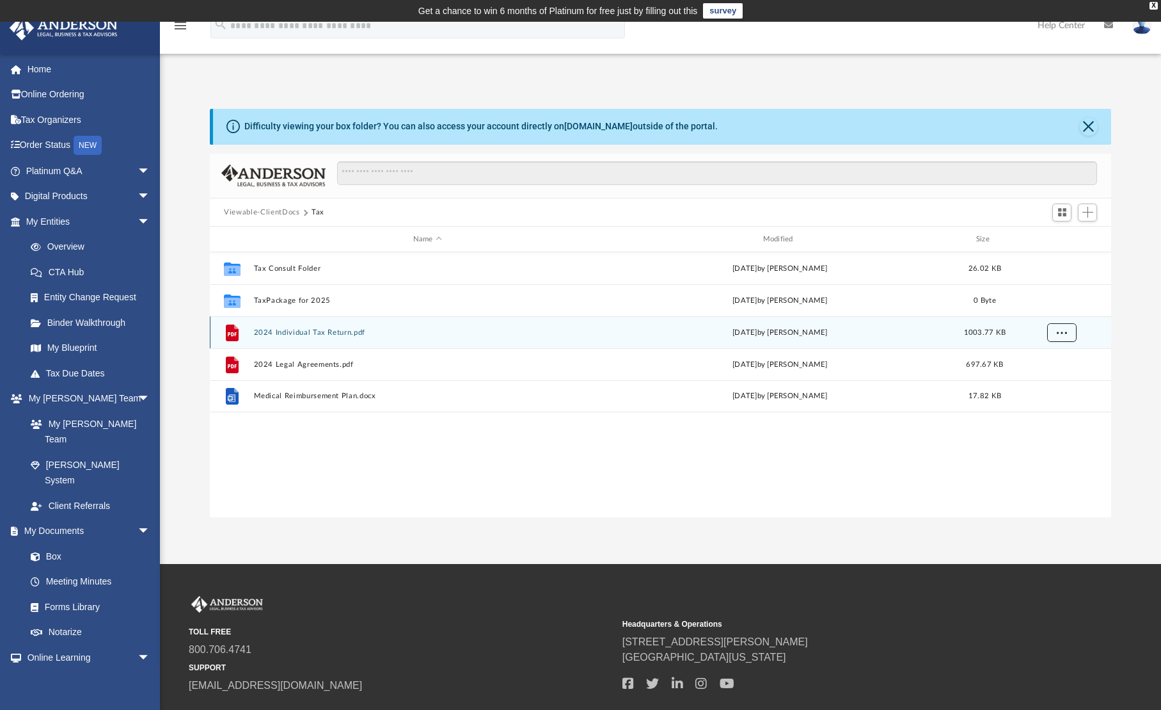
click at [1062, 331] on span "More options" at bounding box center [1062, 332] width 10 height 7
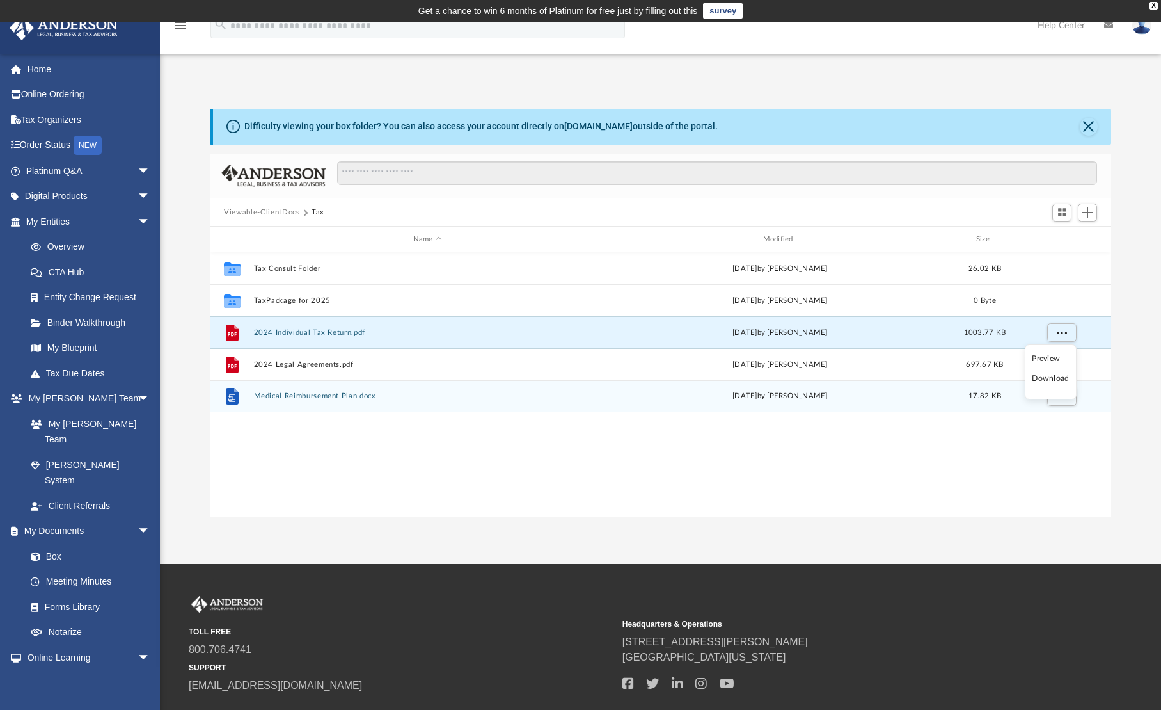
drag, startPoint x: 356, startPoint y: 331, endPoint x: 353, endPoint y: 386, distance: 55.1
click at [353, 386] on div "Collaborated Folder Tax Consult Folder [DATE] by [PERSON_NAME] 26.02 KB Collabo…" at bounding box center [660, 332] width 901 height 160
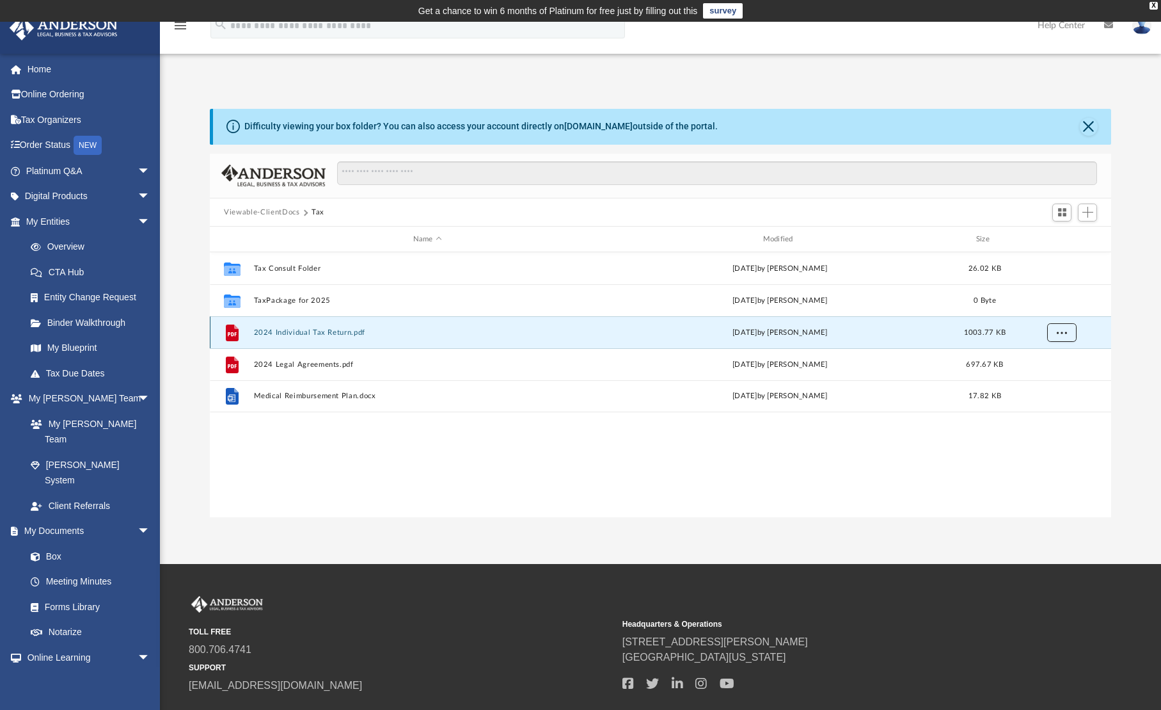
click at [1054, 327] on button "More options" at bounding box center [1061, 332] width 29 height 19
click at [454, 424] on div "Collaborated Folder Tax Consult Folder [DATE] by [PERSON_NAME] 26.02 KB Collabo…" at bounding box center [660, 384] width 901 height 265
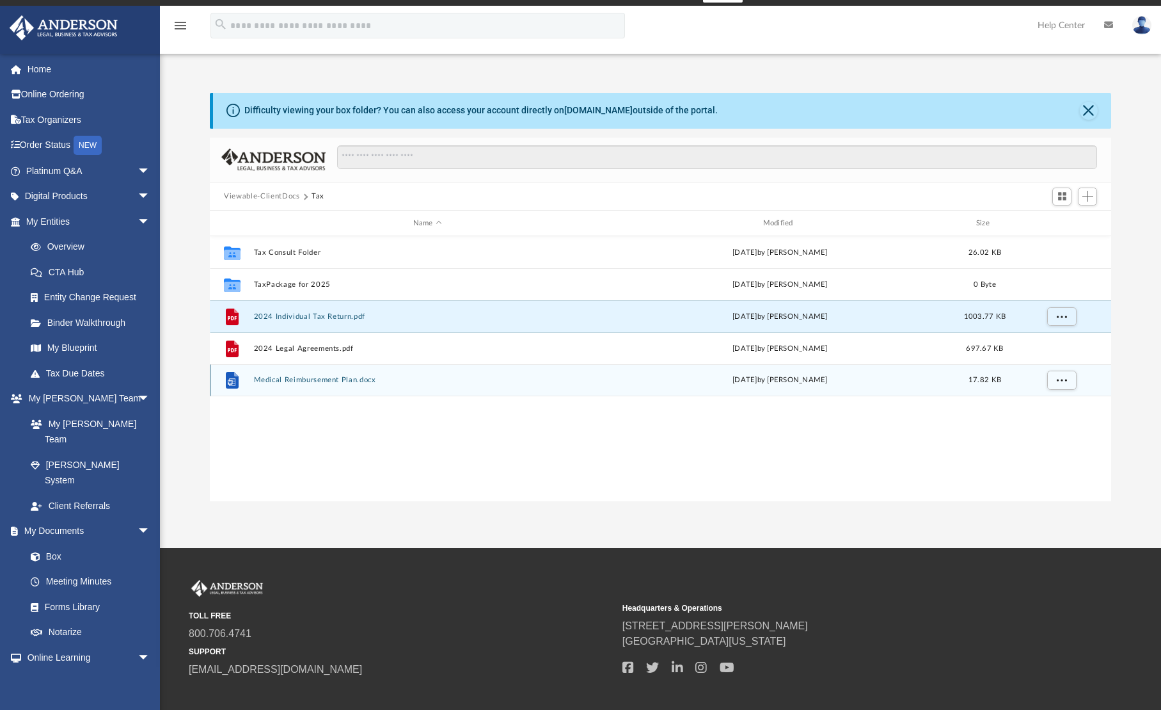
scroll to position [0, 0]
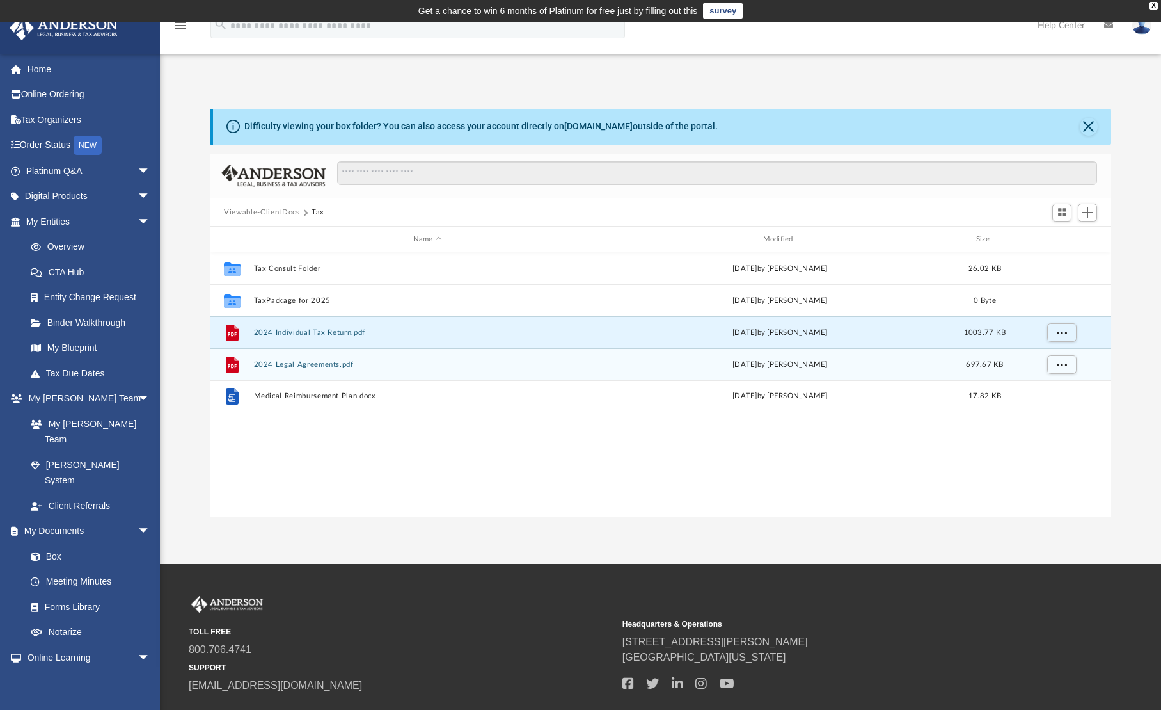
click at [298, 364] on button "2024 Legal Agreements.pdf" at bounding box center [427, 364] width 347 height 8
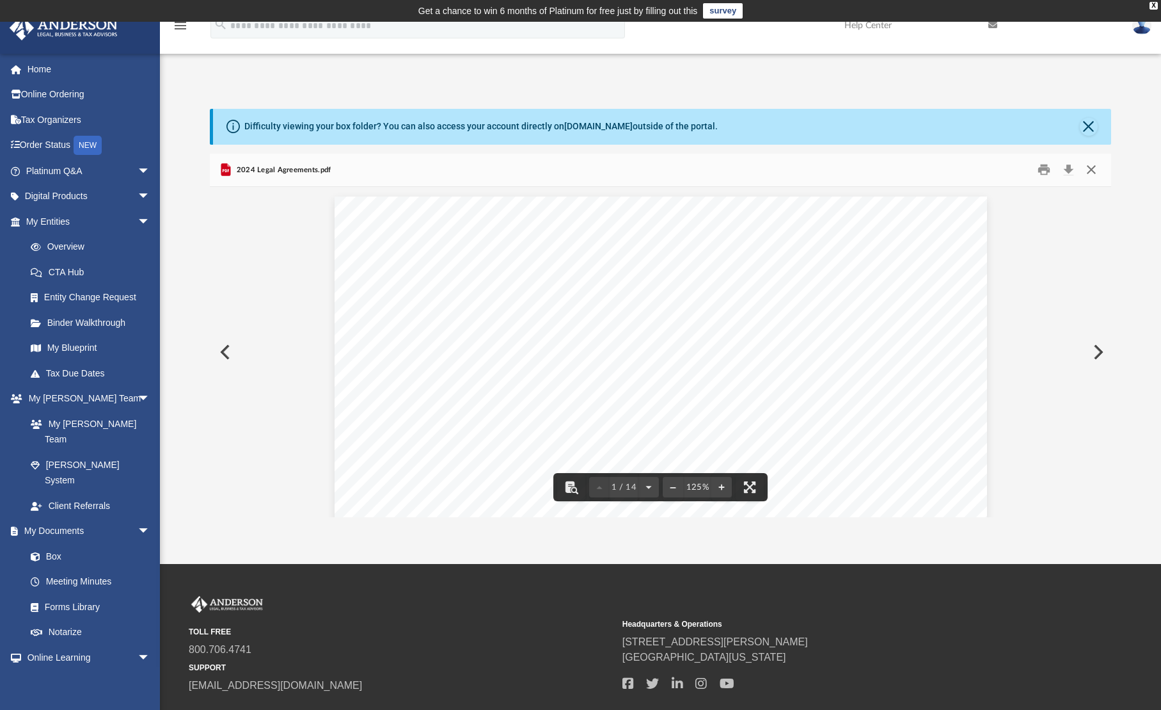
click at [1091, 164] on button "Close" at bounding box center [1090, 170] width 23 height 20
